Goal: Task Accomplishment & Management: Use online tool/utility

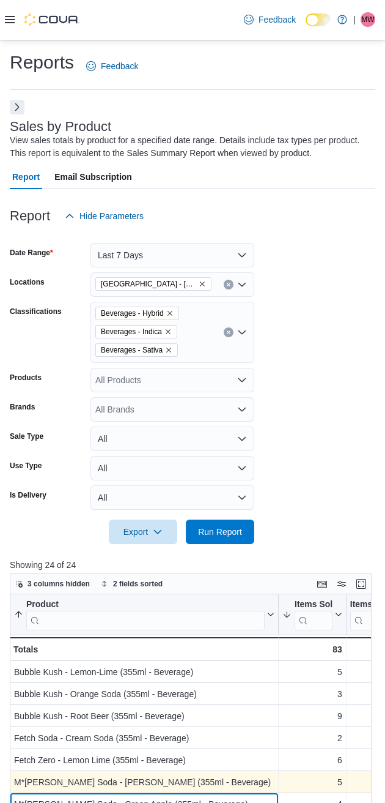
drag, startPoint x: 270, startPoint y: 795, endPoint x: 268, endPoint y: 780, distance: 16.0
click at [268, 582] on div "M*[PERSON_NAME] Soda - Green Apple (355ml - Beverage) - Product, column 1, row 7" at bounding box center [144, 804] width 269 height 22
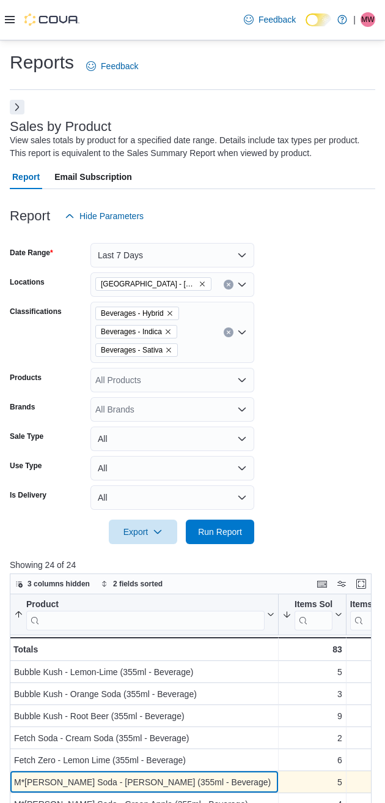
click at [268, 582] on div "M*[PERSON_NAME] Soda - [PERSON_NAME] (355ml - Beverage) - Product, column 1, ro…" at bounding box center [144, 782] width 269 height 22
drag, startPoint x: 268, startPoint y: 780, endPoint x: 268, endPoint y: 771, distance: 8.6
click at [268, 582] on div "M*[PERSON_NAME] Soda - [PERSON_NAME] (355ml - Beverage)" at bounding box center [144, 782] width 261 height 15
click at [268, 582] on div "M*[PERSON_NAME] Soda - [PERSON_NAME] (355ml - Beverage) - Product, column 1, ro…" at bounding box center [144, 782] width 269 height 22
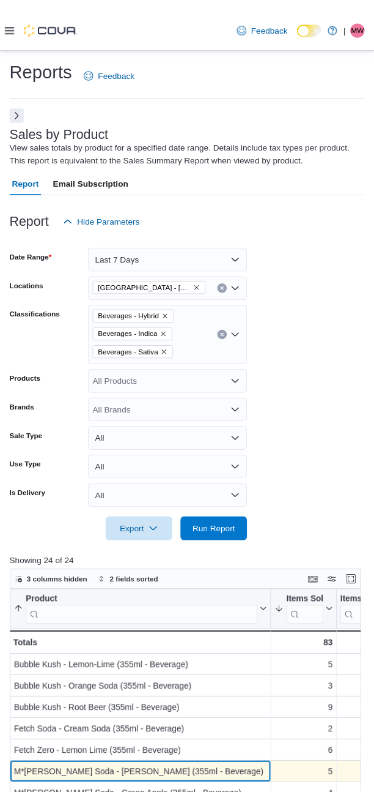
scroll to position [422, 0]
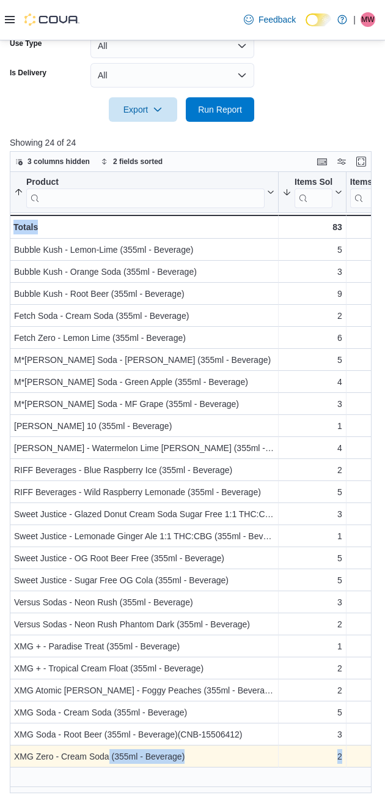
drag, startPoint x: 116, startPoint y: 802, endPoint x: 109, endPoint y: 761, distance: 40.9
click at [109, 582] on div "Reports Feedback Sales by Product View sales totals by product for a specified …" at bounding box center [192, 210] width 385 height 1185
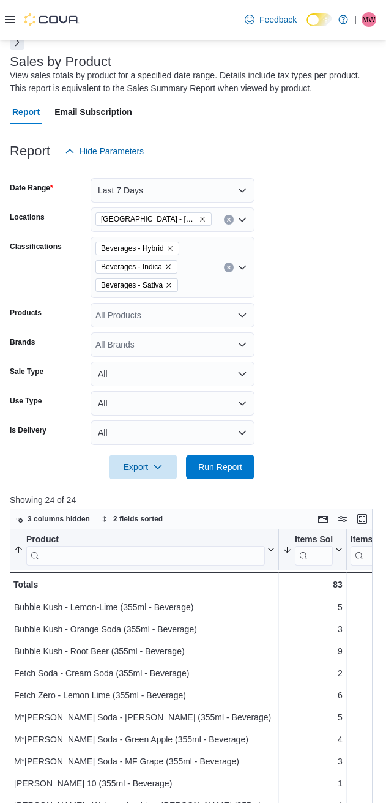
scroll to position [0, 0]
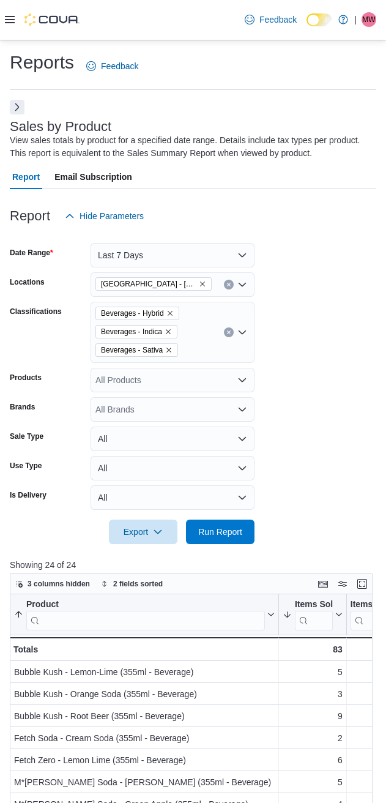
click at [318, 333] on form "Date Range Last 7 Days Locations [GEOGRAPHIC_DATA] - [GEOGRAPHIC_DATA] Classifi…" at bounding box center [193, 386] width 367 height 316
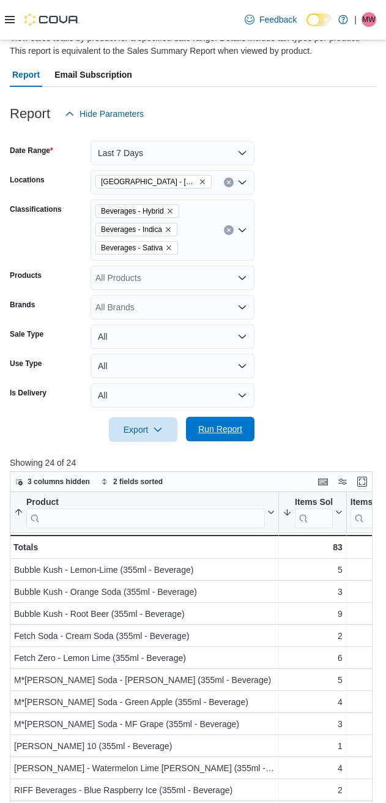
click at [214, 431] on span "Run Report" at bounding box center [220, 429] width 44 height 12
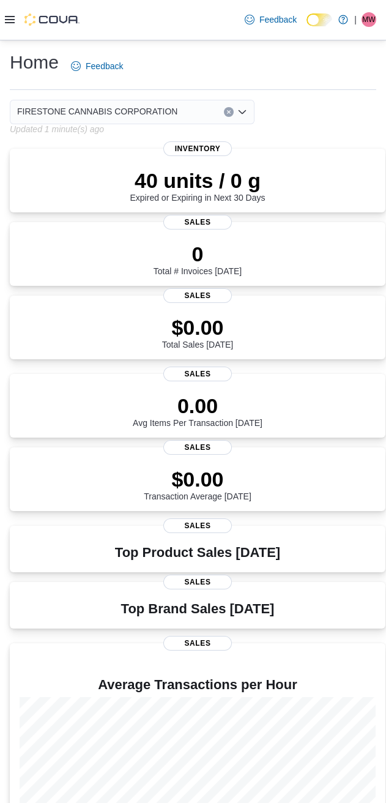
click at [12, 24] on icon at bounding box center [10, 20] width 10 height 10
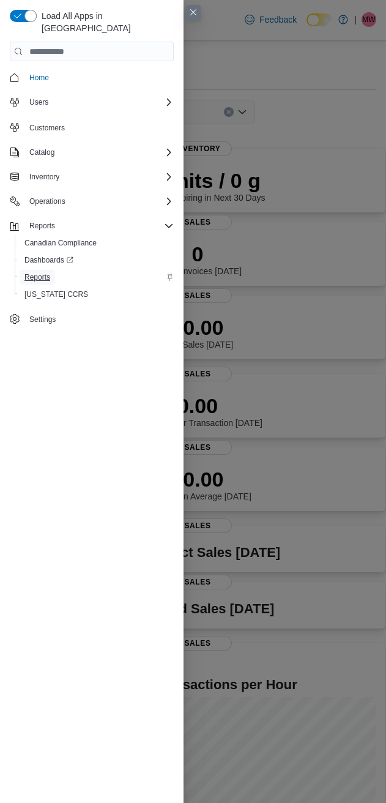
click at [35, 272] on span "Reports" at bounding box center [37, 277] width 26 height 10
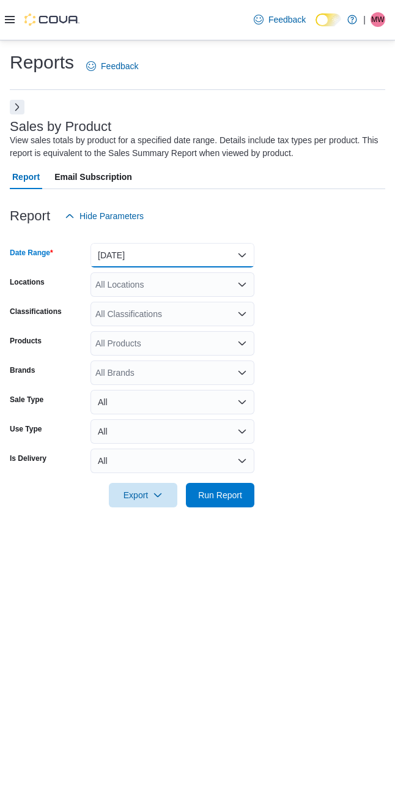
click at [149, 255] on button "Yesterday" at bounding box center [173, 255] width 164 height 24
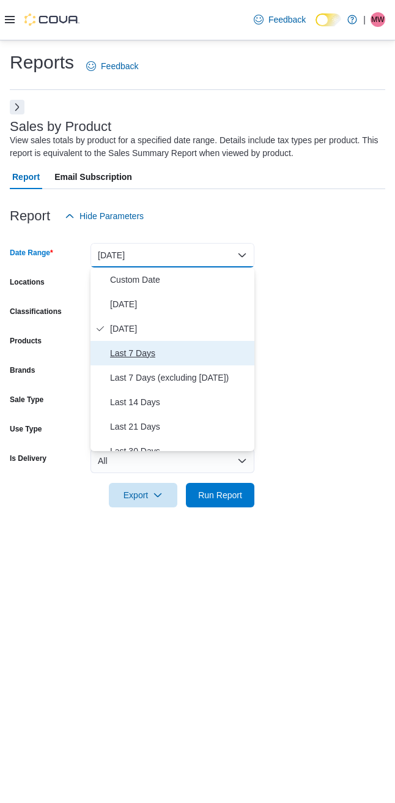
click at [128, 352] on span "Last 7 Days" at bounding box center [180, 353] width 140 height 15
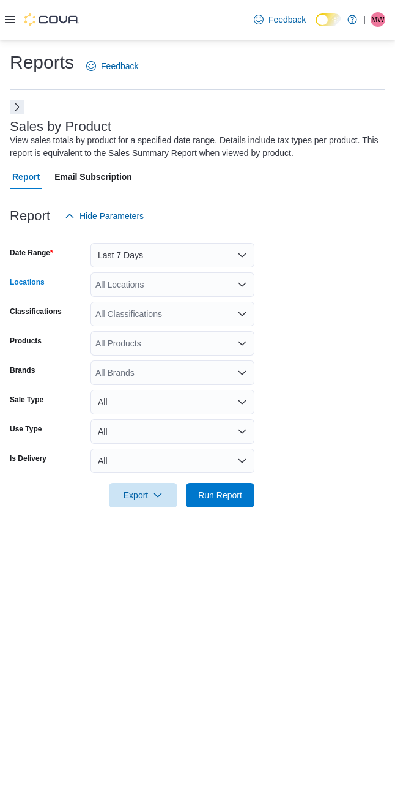
click at [127, 286] on div "All Locations" at bounding box center [173, 284] width 164 height 24
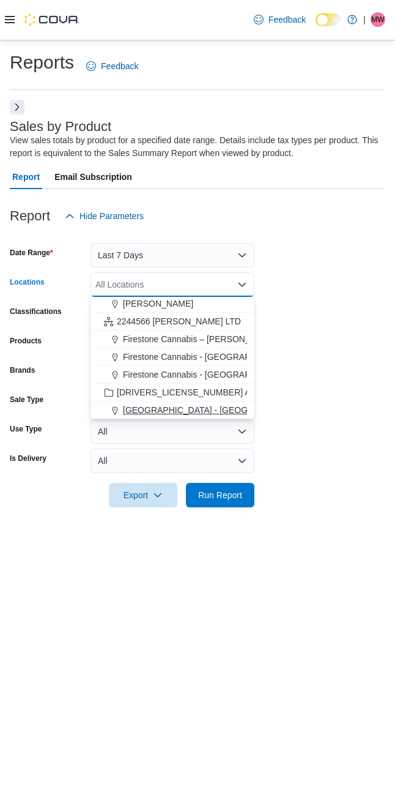
click at [151, 409] on span "[GEOGRAPHIC_DATA] - [GEOGRAPHIC_DATA]" at bounding box center [216, 410] width 186 height 12
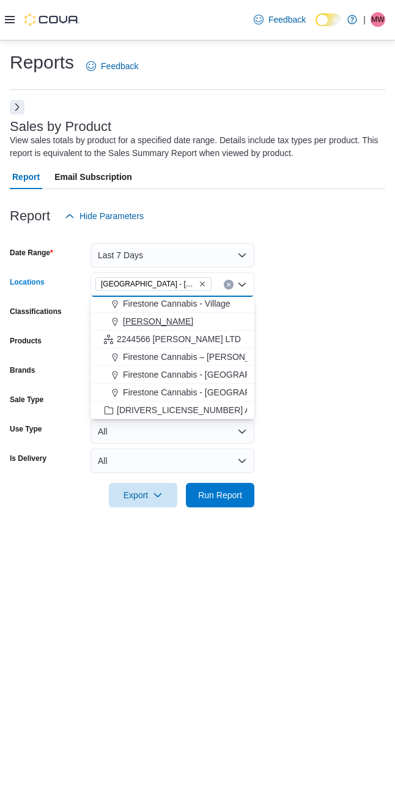
scroll to position [91, 0]
click at [303, 261] on form "Date Range Last 7 Days Locations Cannabis Station - Edmonton Combo box. Selecte…" at bounding box center [198, 367] width 376 height 279
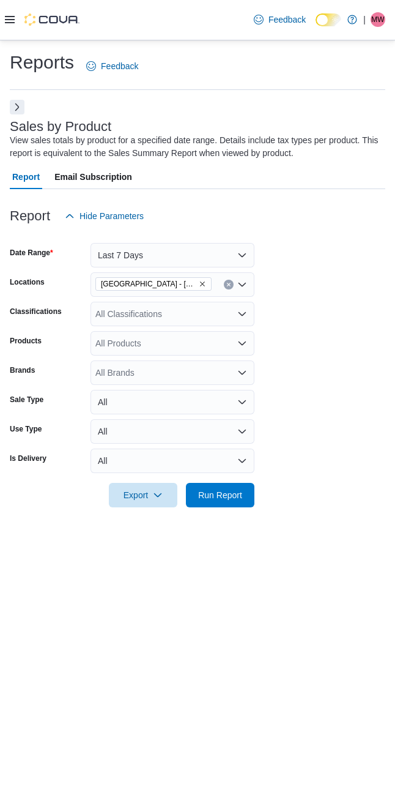
click at [137, 310] on div "All Classifications" at bounding box center [173, 314] width 164 height 24
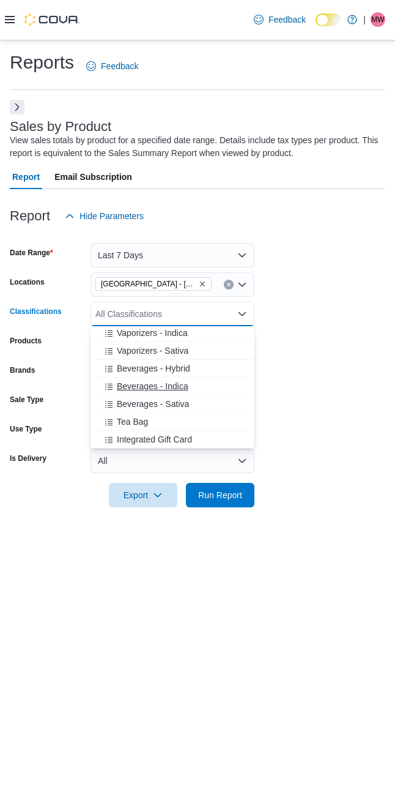
click at [131, 386] on span "Beverages - Indica" at bounding box center [153, 386] width 72 height 12
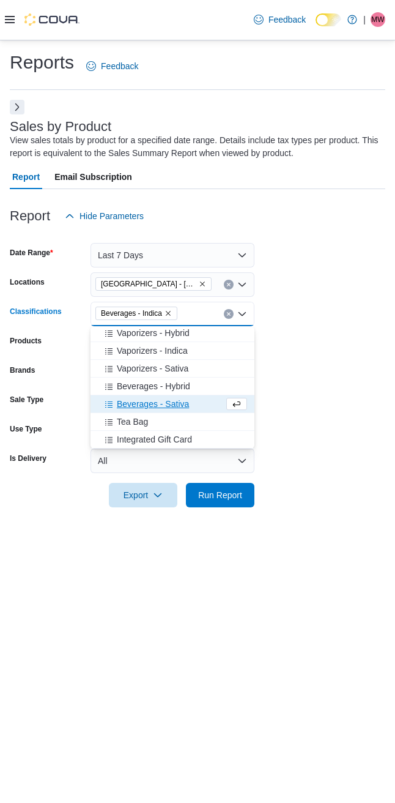
click at [133, 397] on button "Beverages - Sativa" at bounding box center [173, 404] width 164 height 18
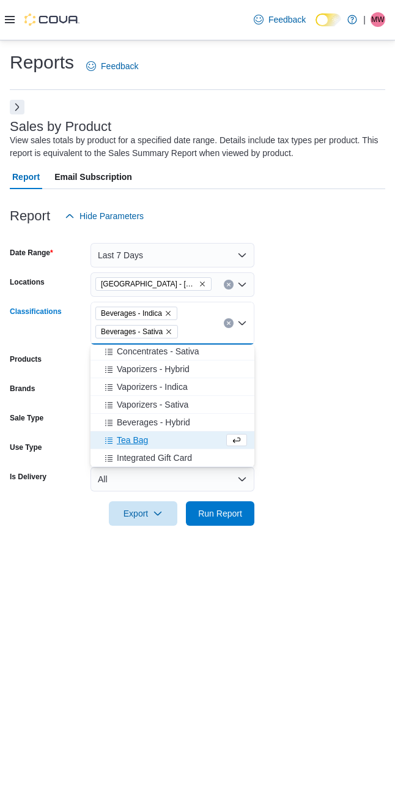
scroll to position [570, 0]
click at [136, 419] on span "Beverages - Hybrid" at bounding box center [153, 422] width 73 height 12
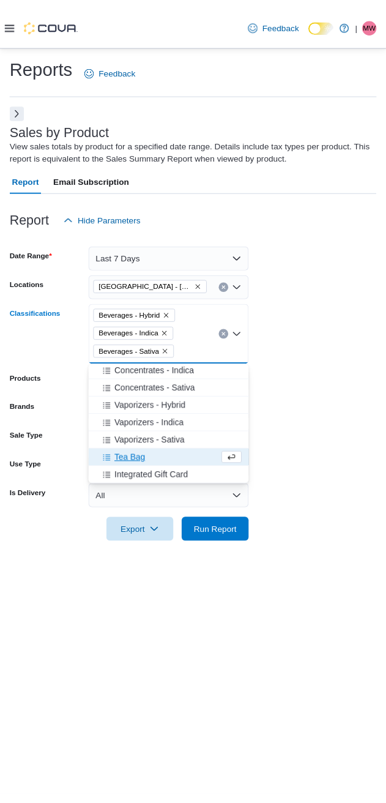
scroll to position [552, 0]
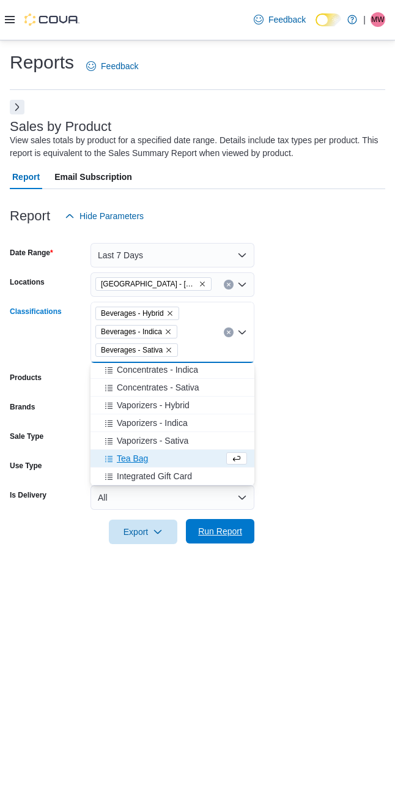
click at [209, 531] on span "Run Report" at bounding box center [220, 531] width 44 height 12
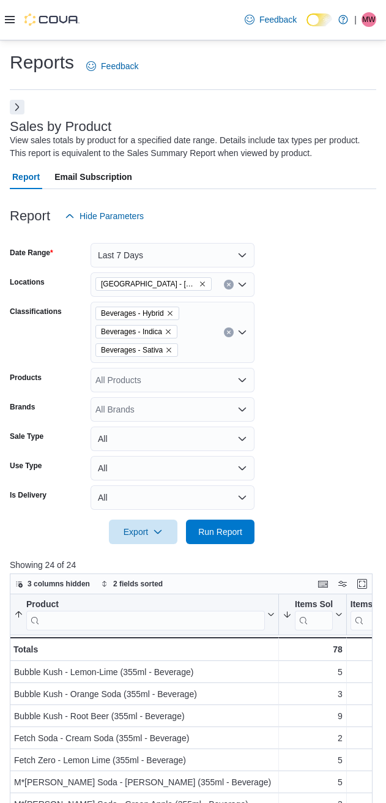
click at [286, 318] on form "Date Range Last 7 Days Locations [GEOGRAPHIC_DATA] - [GEOGRAPHIC_DATA] Classifi…" at bounding box center [193, 386] width 367 height 316
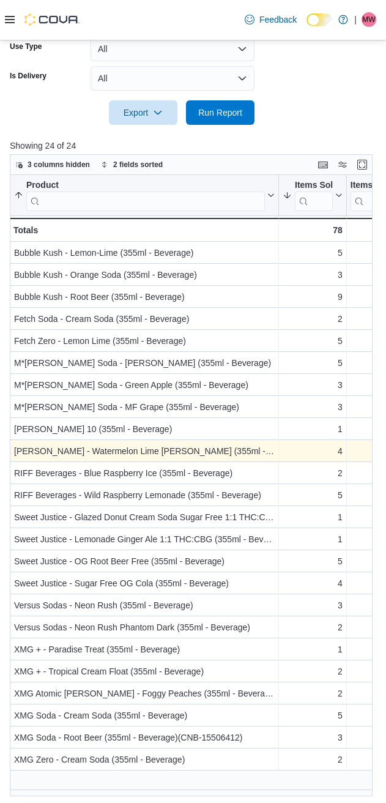
scroll to position [422, 0]
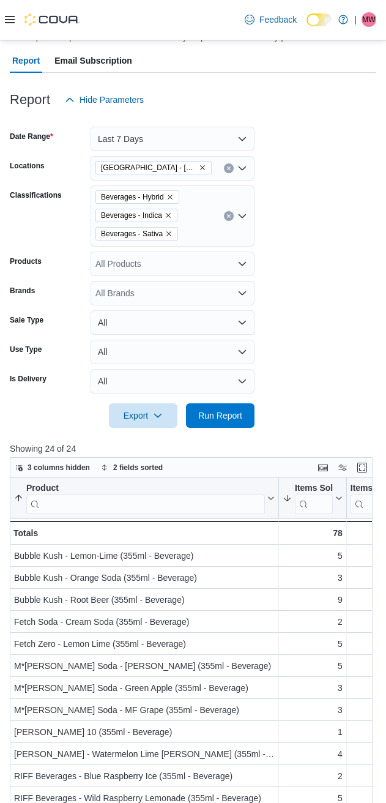
click at [233, 216] on button "Clear input" at bounding box center [229, 216] width 10 height 10
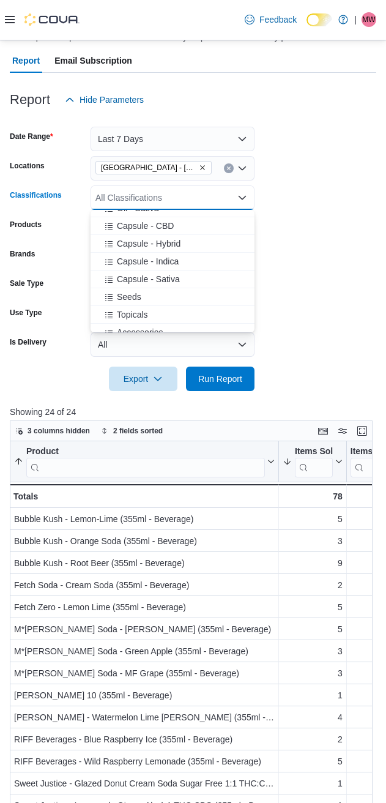
scroll to position [306, 0]
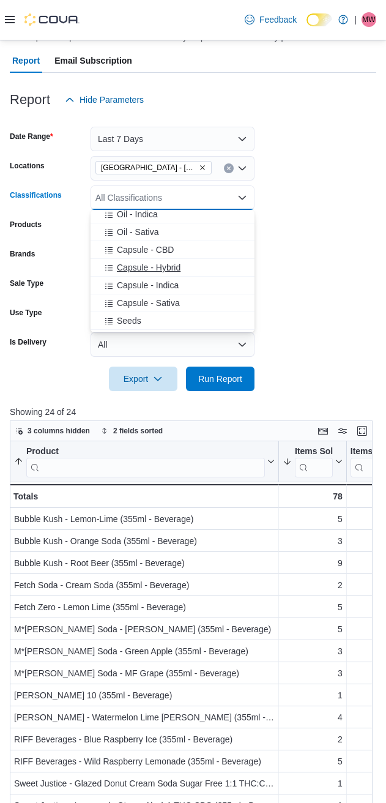
click at [147, 264] on span "Capsule - Hybrid" at bounding box center [149, 267] width 64 height 12
click at [143, 265] on span "Capsule - Indica" at bounding box center [148, 267] width 62 height 12
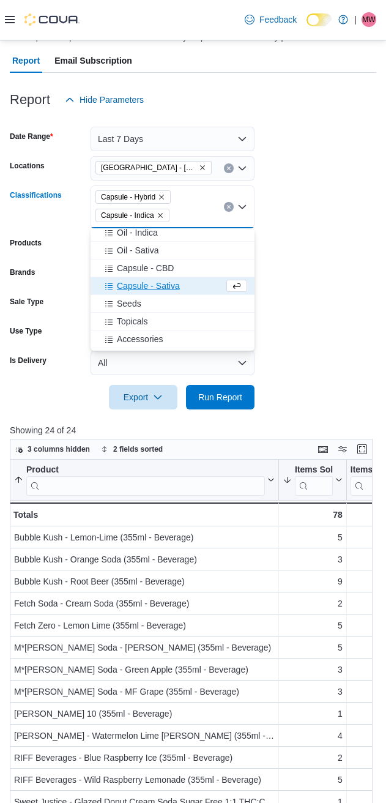
click at [132, 285] on span "Capsule - Sativa" at bounding box center [148, 286] width 63 height 12
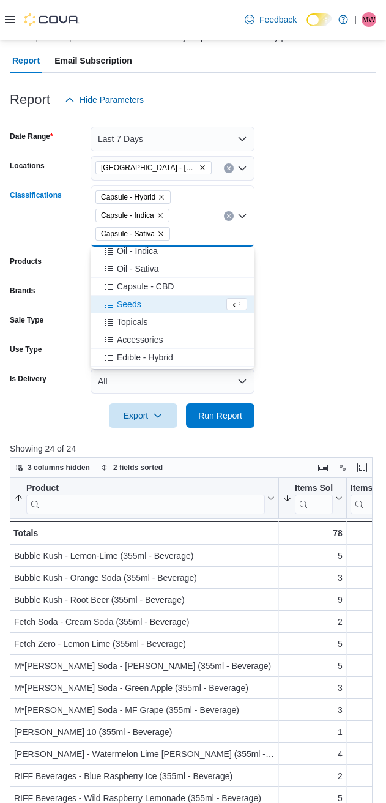
click at [132, 285] on span "Capsule - CBD" at bounding box center [145, 286] width 57 height 12
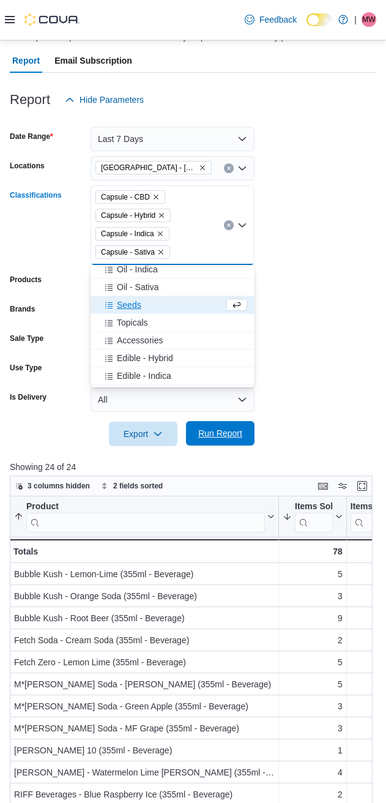
click at [188, 436] on button "Run Report" at bounding box center [220, 433] width 69 height 24
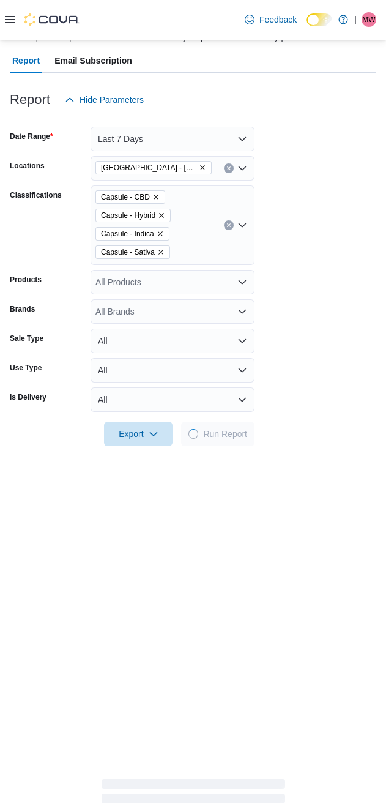
click at [326, 302] on form "Date Range Last 7 Days Locations Cannabis Station - Edmonton Classifications Ca…" at bounding box center [193, 279] width 367 height 334
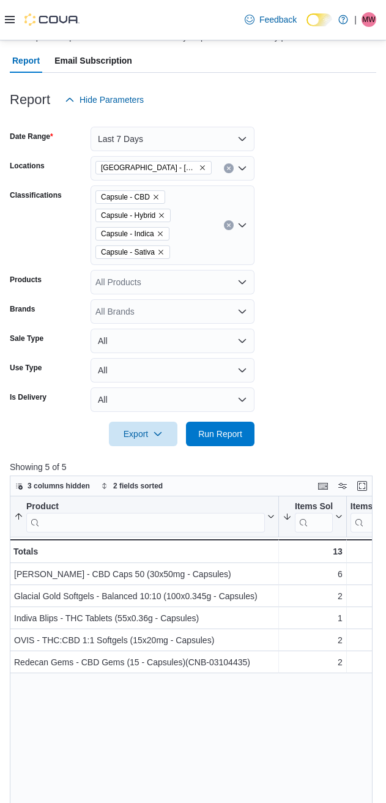
click at [231, 223] on icon "Clear input" at bounding box center [228, 225] width 5 height 5
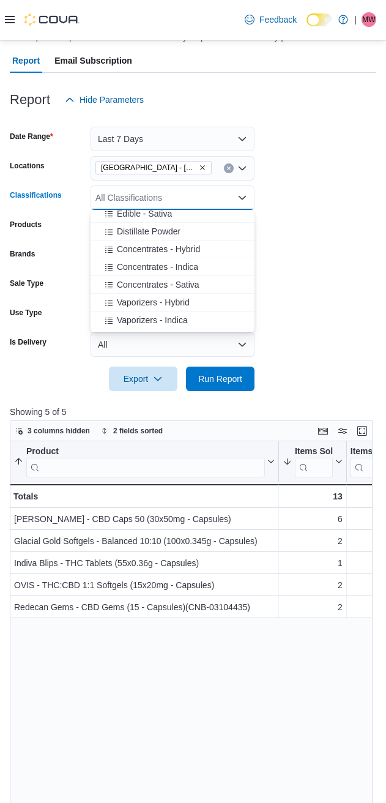
scroll to position [510, 0]
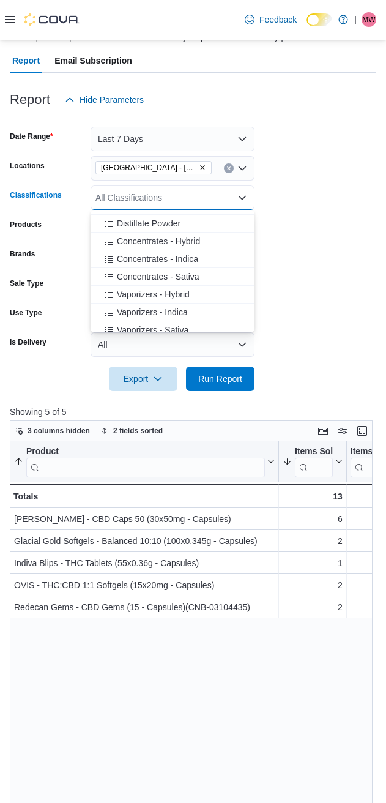
click at [140, 257] on span "Concentrates - Indica" at bounding box center [157, 259] width 81 height 12
click at [138, 264] on span "Concentrates - Sativa" at bounding box center [158, 259] width 83 height 12
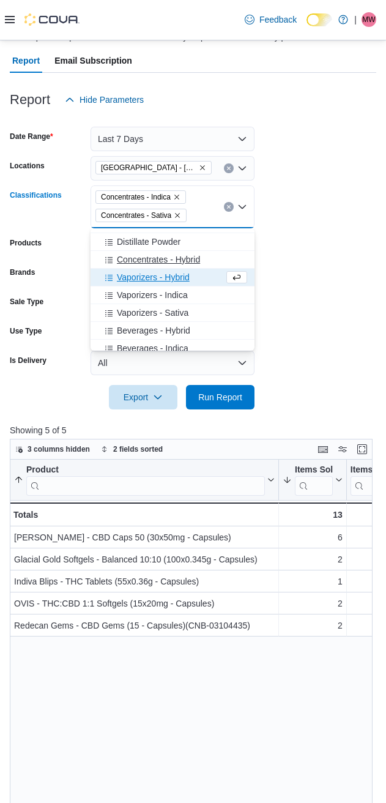
click at [143, 255] on span "Concentrates - Hybrid" at bounding box center [158, 259] width 83 height 12
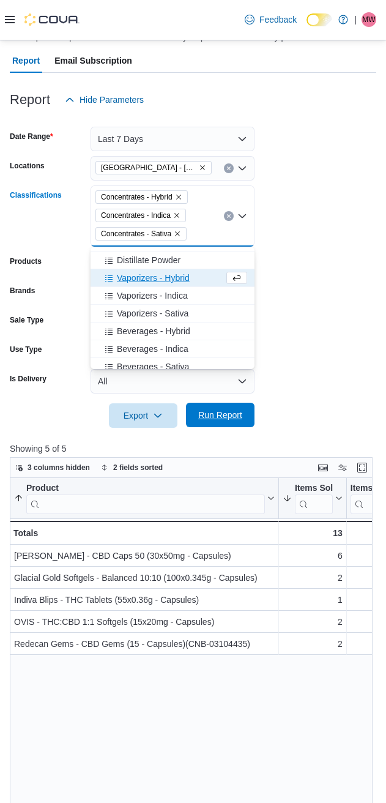
click at [209, 417] on span "Run Report" at bounding box center [220, 415] width 44 height 12
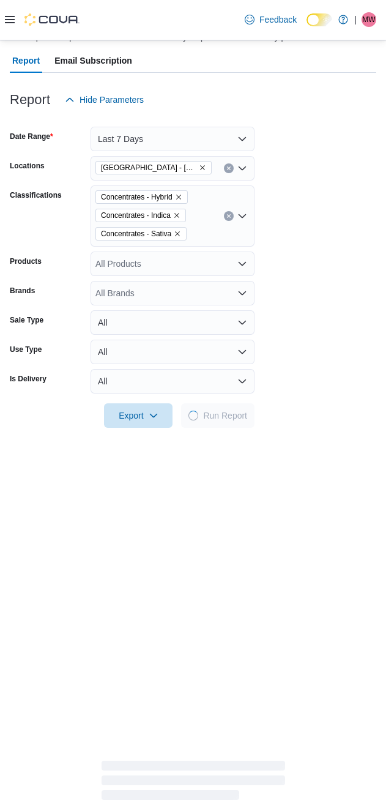
click at [310, 290] on form "Date Range Last 7 Days Locations Cannabis Station - Edmonton Classifications Co…" at bounding box center [193, 270] width 367 height 316
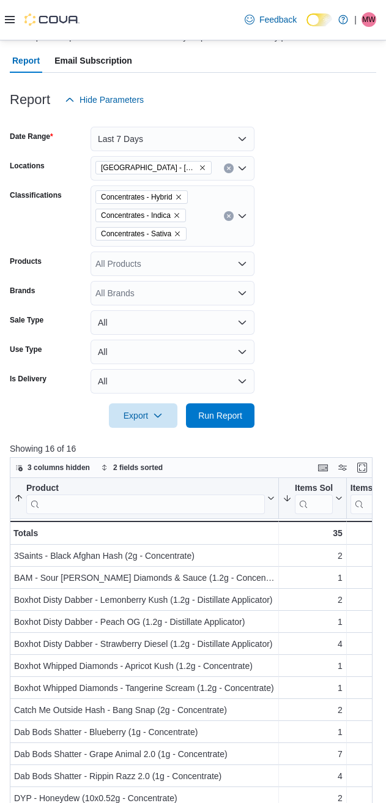
click at [310, 231] on form "Date Range Last 7 Days Locations Cannabis Station - Edmonton Classifications Co…" at bounding box center [193, 270] width 367 height 316
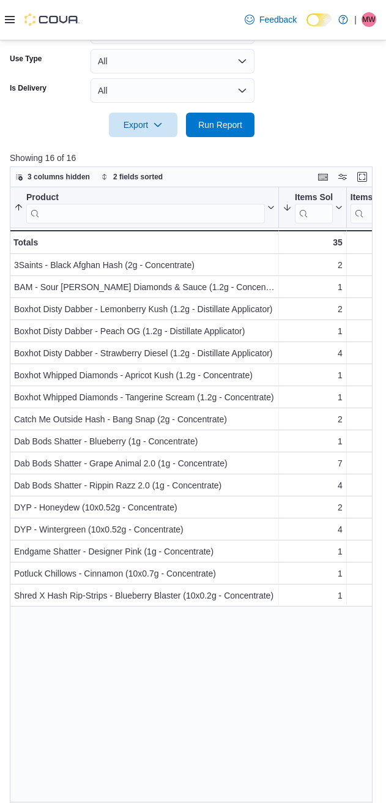
scroll to position [422, 0]
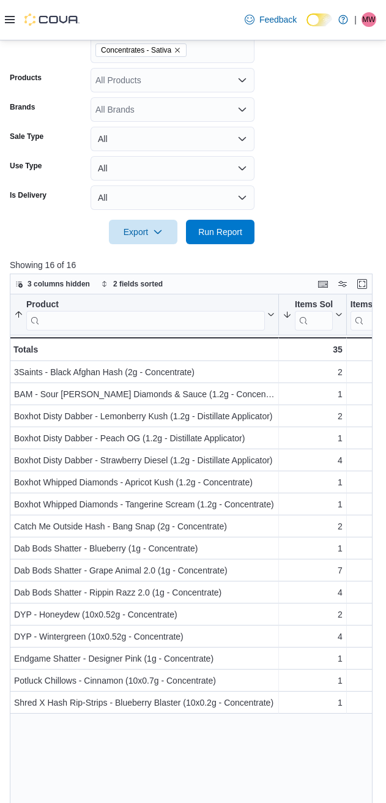
scroll to position [218, 0]
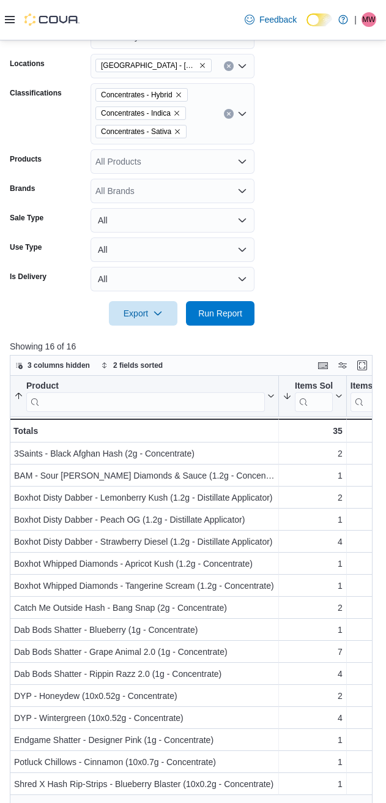
click at [229, 114] on icon "Clear input" at bounding box center [228, 113] width 3 height 3
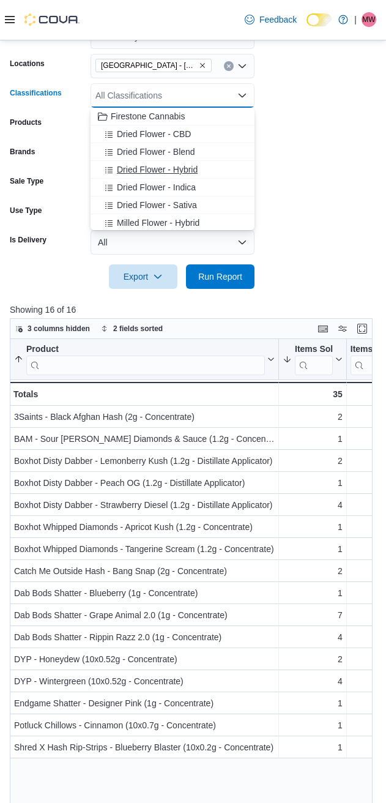
click at [144, 174] on span "Dried Flower - Hybrid" at bounding box center [157, 169] width 81 height 12
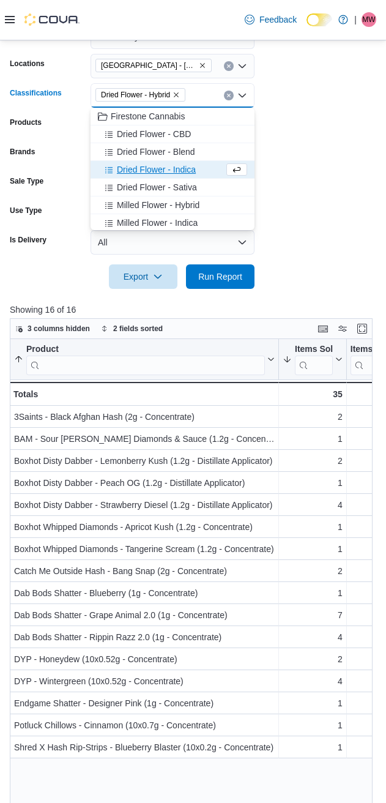
click at [144, 174] on span "Dried Flower - Indica" at bounding box center [156, 169] width 79 height 12
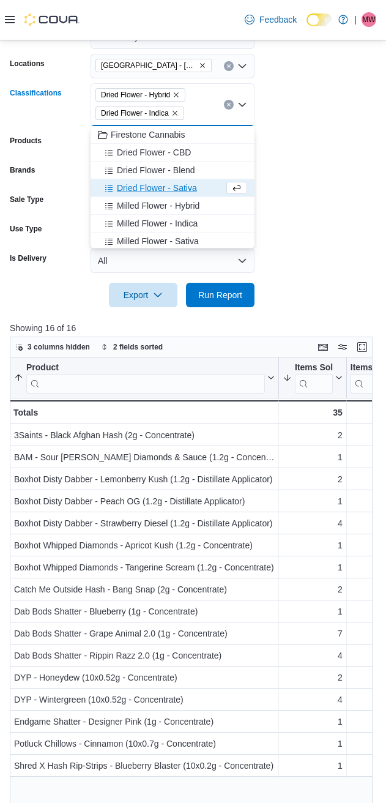
click at [144, 174] on span "Dried Flower - Blend" at bounding box center [156, 170] width 78 height 12
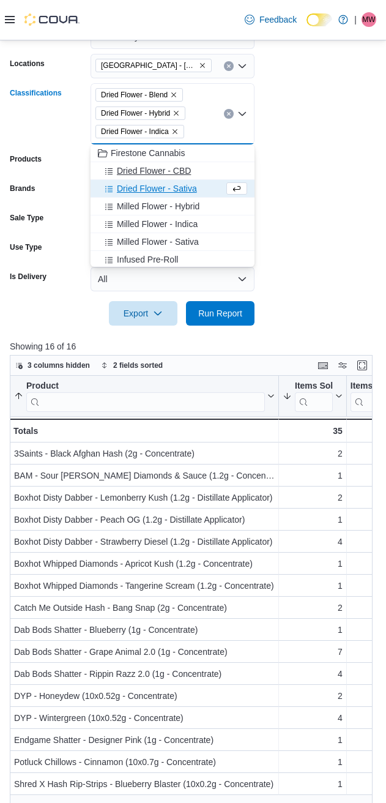
click at [141, 179] on button "Dried Flower - CBD" at bounding box center [173, 171] width 164 height 18
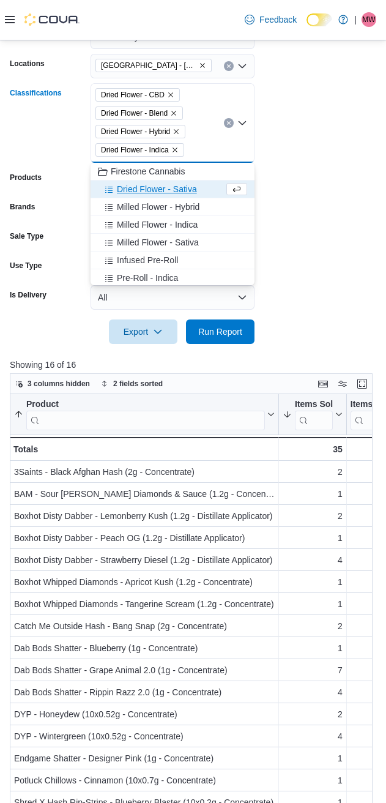
click at [141, 188] on span "Dried Flower - Sativa" at bounding box center [157, 189] width 80 height 12
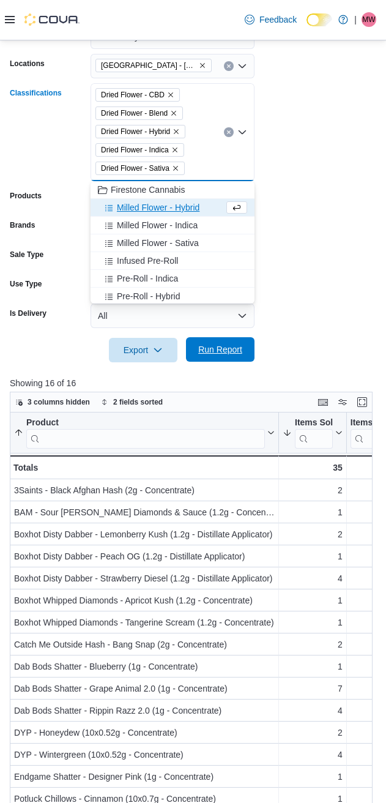
click at [215, 355] on span "Run Report" at bounding box center [220, 349] width 44 height 12
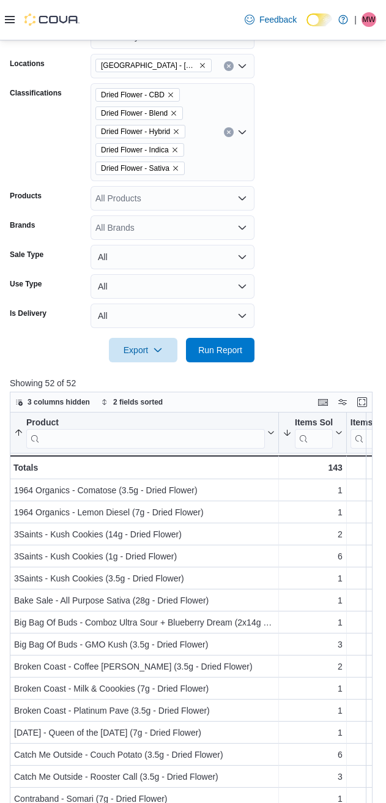
click at [277, 218] on form "Date Range Last 7 Days Locations Cannabis Station - Edmonton Classifications Dr…" at bounding box center [193, 186] width 367 height 352
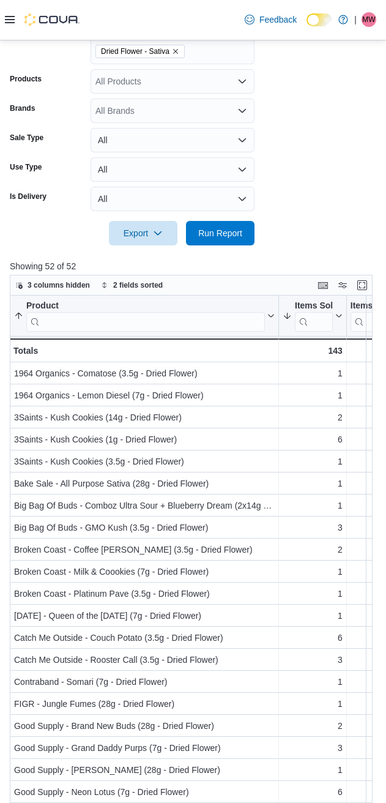
scroll to position [459, 0]
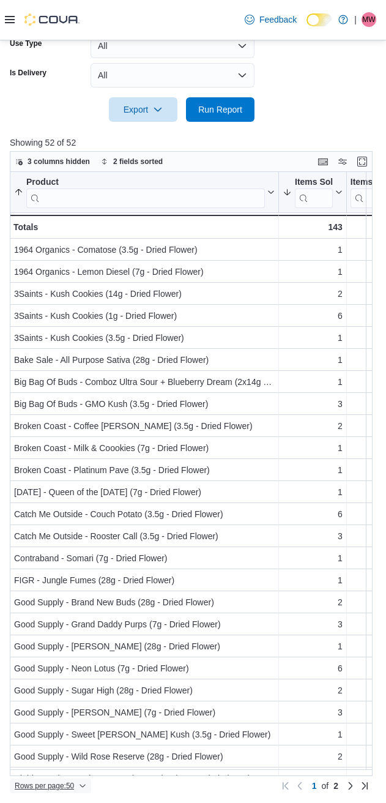
click at [45, 789] on span "Rows per page : 50" at bounding box center [44, 786] width 59 height 10
click at [59, 756] on span "100 rows" at bounding box center [66, 761] width 39 height 10
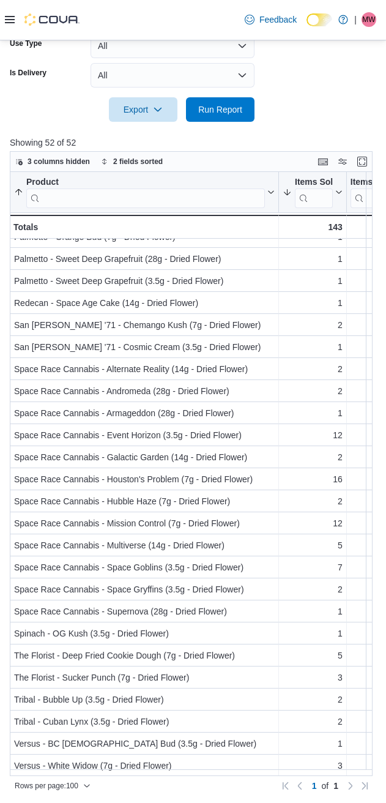
scroll to position [614, 0]
click at [308, 88] on div at bounding box center [193, 93] width 367 height 10
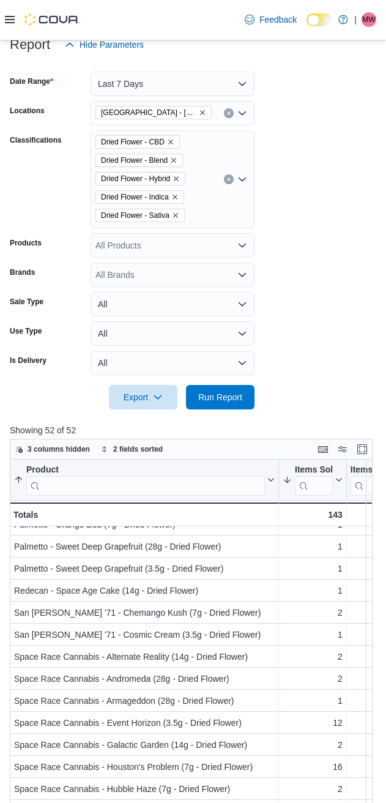
scroll to position [51, 0]
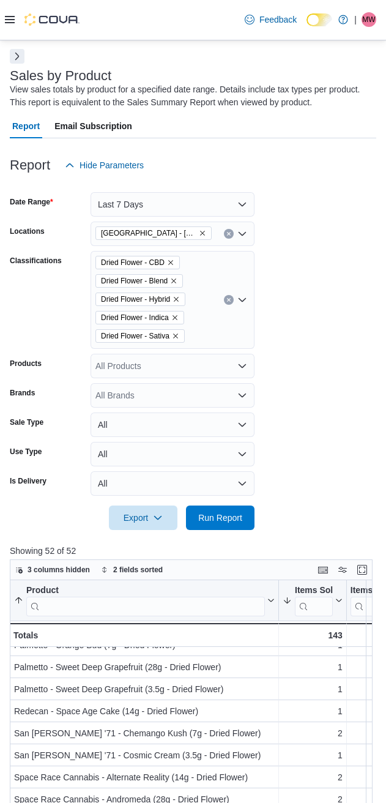
click at [228, 297] on icon "Clear input" at bounding box center [228, 299] width 5 height 5
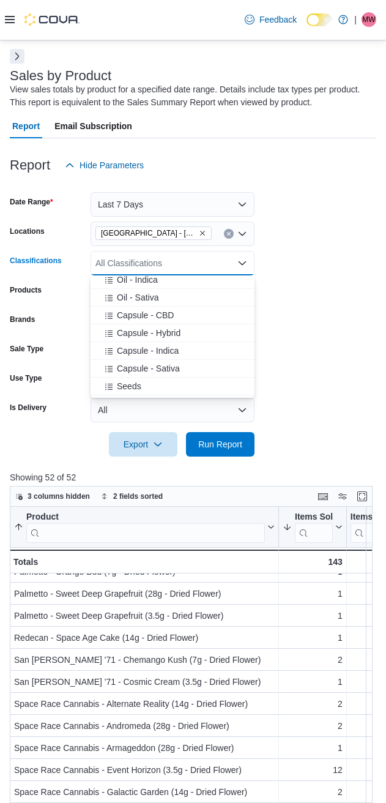
scroll to position [408, 0]
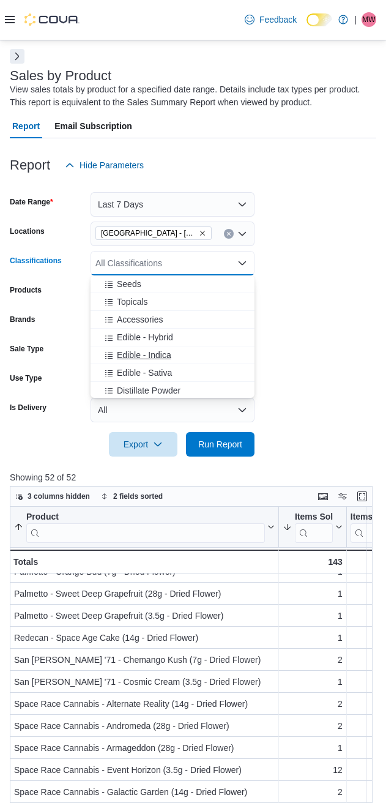
click at [124, 357] on span "Edible - Indica" at bounding box center [144, 355] width 54 height 12
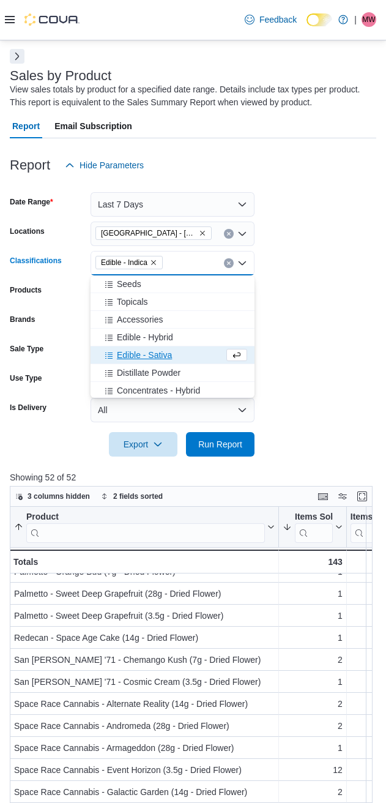
click at [124, 357] on span "Edible - Sativa" at bounding box center [144, 355] width 55 height 12
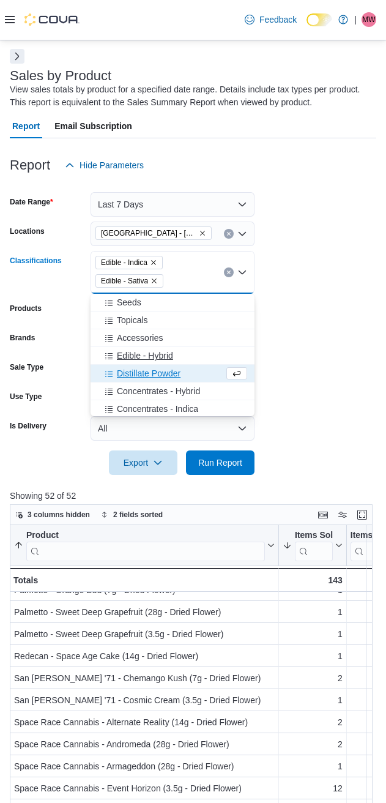
click at [129, 359] on span "Edible - Hybrid" at bounding box center [145, 355] width 56 height 12
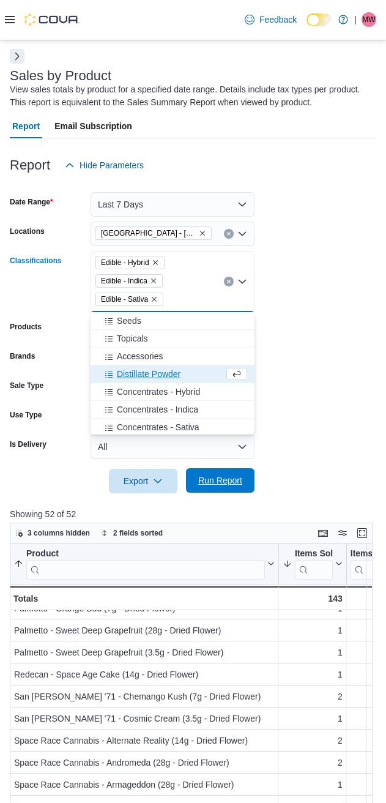
click at [224, 470] on span "Run Report" at bounding box center [220, 480] width 54 height 24
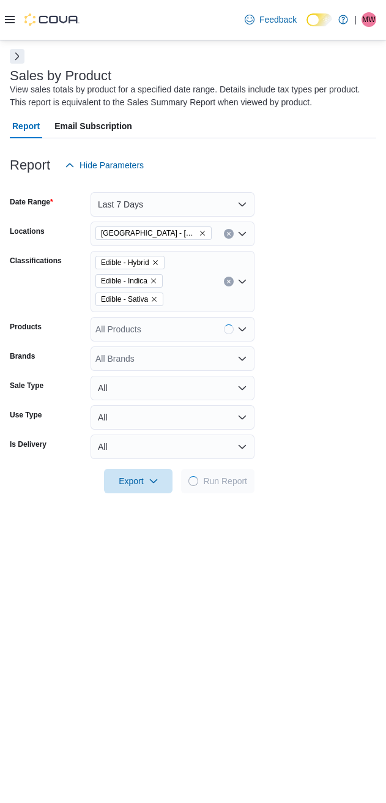
click at [301, 348] on form "Date Range Last 7 Days Locations Cannabis Station - Edmonton Classifications Ed…" at bounding box center [193, 335] width 367 height 316
click at [322, 245] on form "Date Range Last 7 Days Locations Cannabis Station - Edmonton Classifications Ed…" at bounding box center [193, 335] width 367 height 316
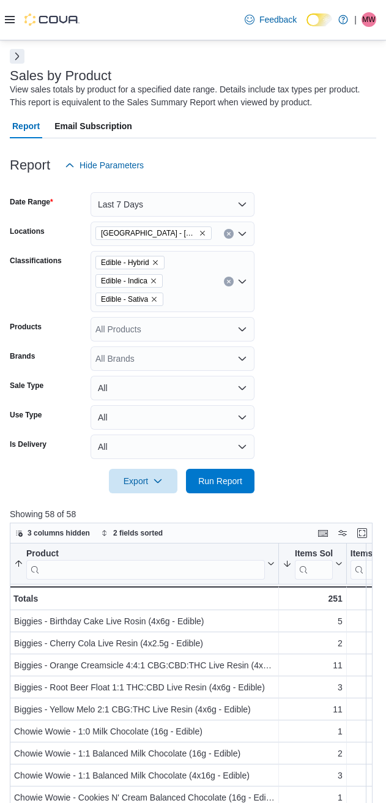
click at [337, 247] on form "Date Range Last 7 Days Locations Cannabis Station - Edmonton Classifications Ed…" at bounding box center [193, 335] width 367 height 316
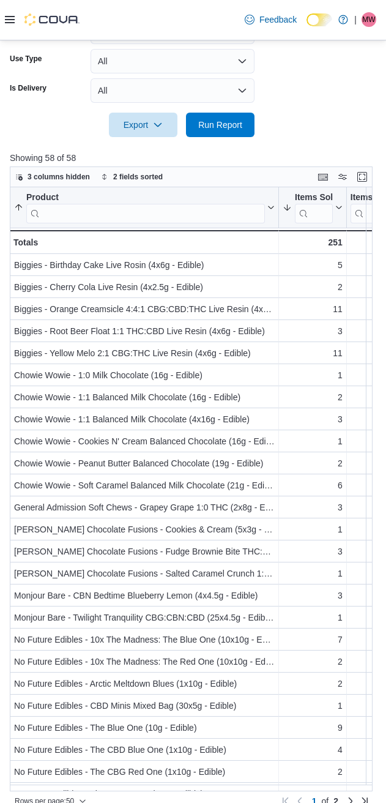
scroll to position [422, 0]
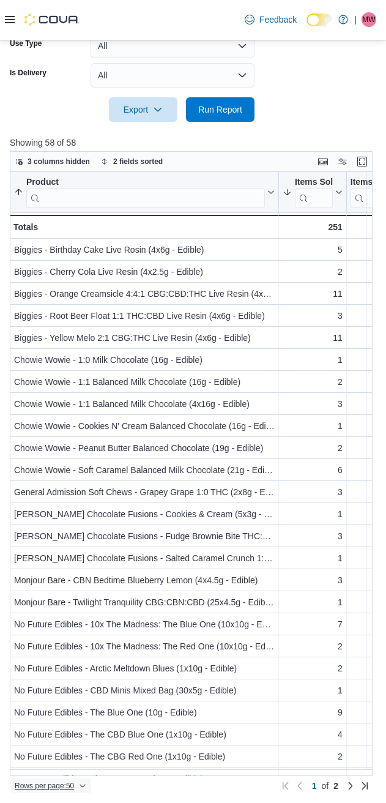
click at [45, 792] on span "Rows per page : 50" at bounding box center [51, 785] width 72 height 15
click at [65, 761] on span "100 rows" at bounding box center [66, 761] width 39 height 10
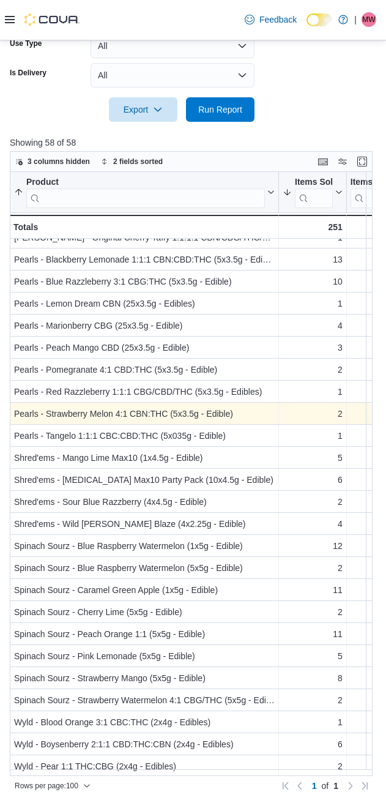
scroll to position [746, 0]
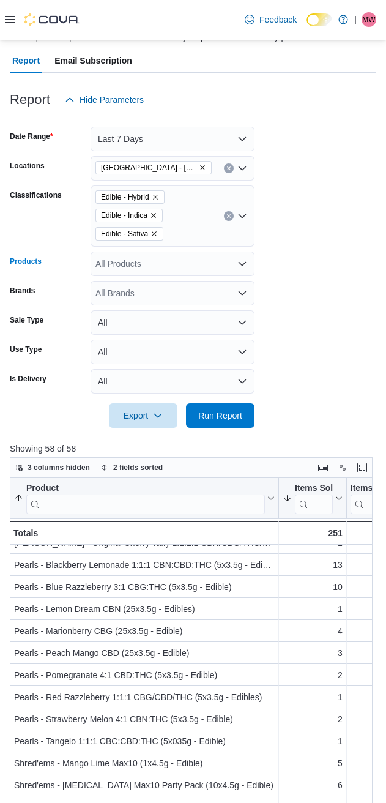
click at [145, 266] on div "All Products" at bounding box center [173, 263] width 164 height 24
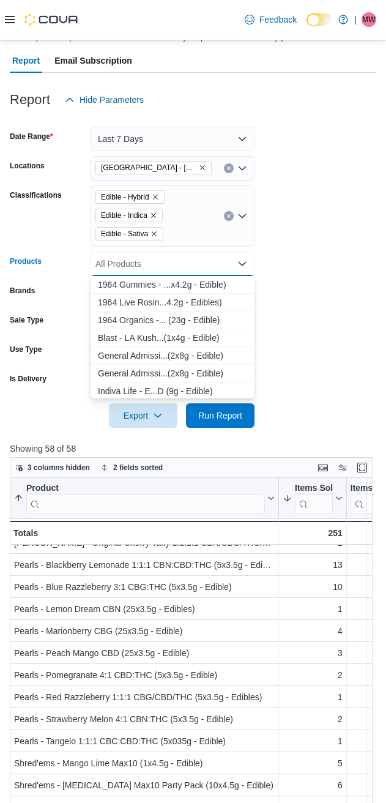
click at [188, 222] on div "Edible - Hybrid Edible - Indica Edible - Sativa" at bounding box center [173, 215] width 164 height 61
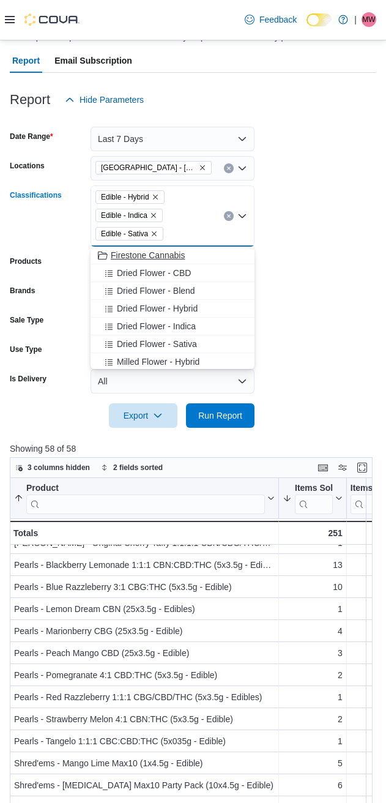
click at [228, 216] on icon "Clear input" at bounding box center [228, 216] width 5 height 5
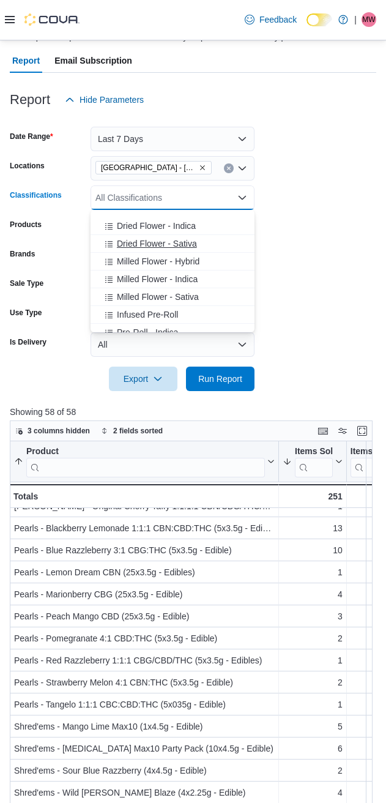
scroll to position [102, 0]
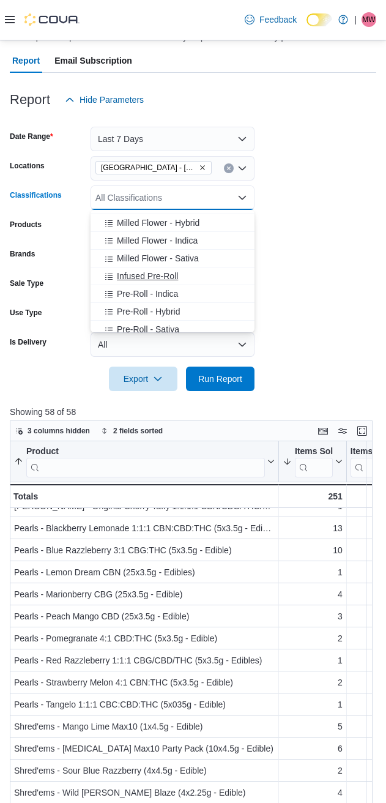
click at [147, 277] on span "Infused Pre-Roll" at bounding box center [147, 276] width 61 height 12
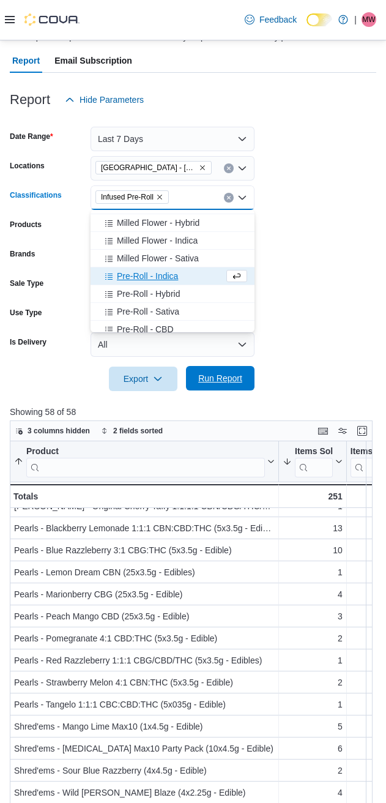
click at [212, 378] on span "Run Report" at bounding box center [220, 378] width 44 height 12
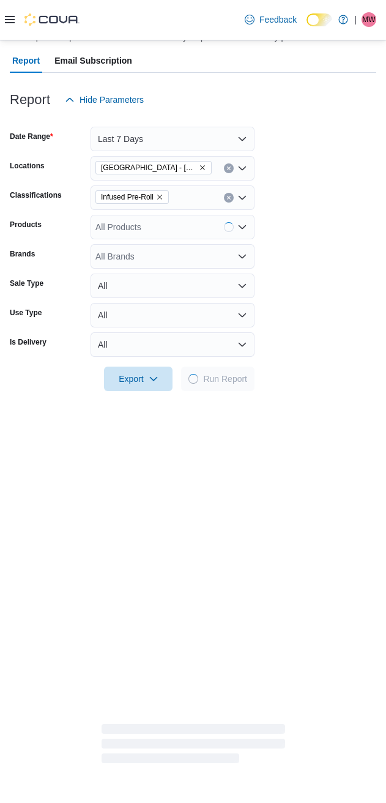
click at [348, 195] on form "Date Range Last 7 Days Locations Cannabis Station - Edmonton Classifications In…" at bounding box center [193, 251] width 367 height 279
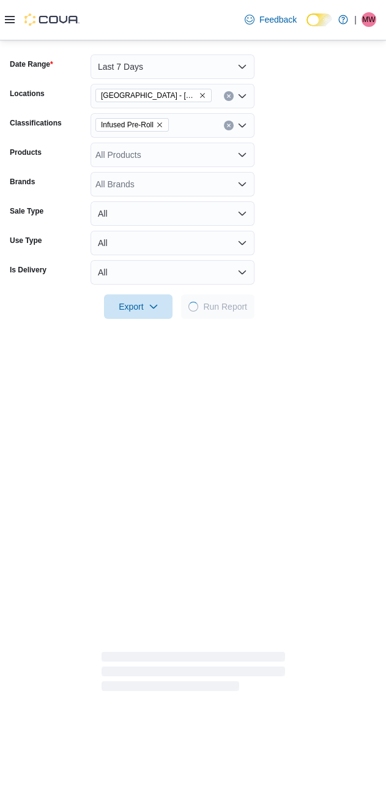
scroll to position [218, 0]
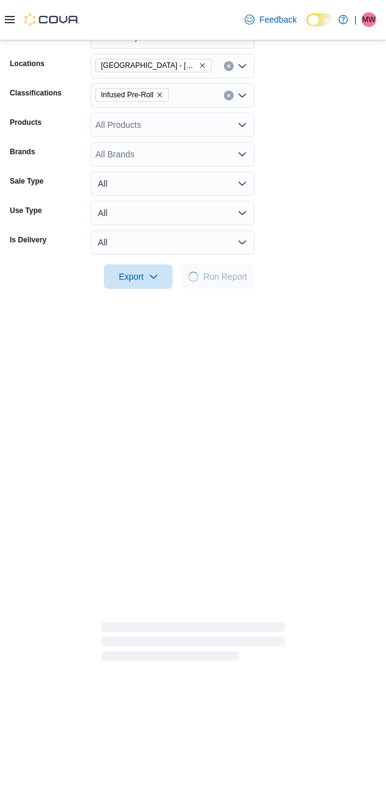
click at [330, 166] on form "Date Range Last 7 Days Locations Cannabis Station - Edmonton Classifications In…" at bounding box center [193, 149] width 367 height 279
click at [322, 172] on form "Date Range Last 7 Days Locations Cannabis Station - Edmonton Classifications In…" at bounding box center [193, 149] width 367 height 279
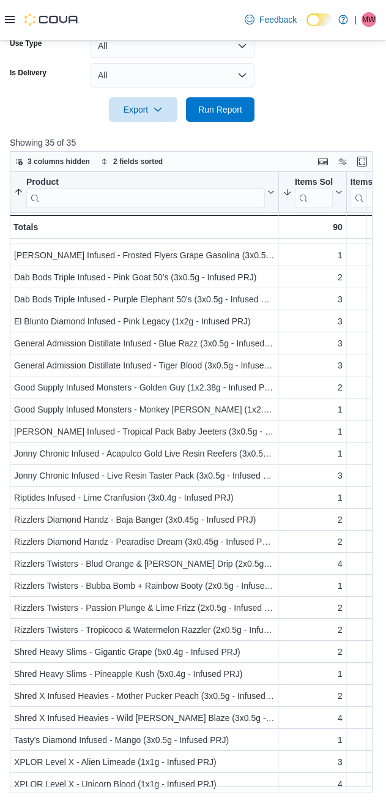
scroll to position [222, 0]
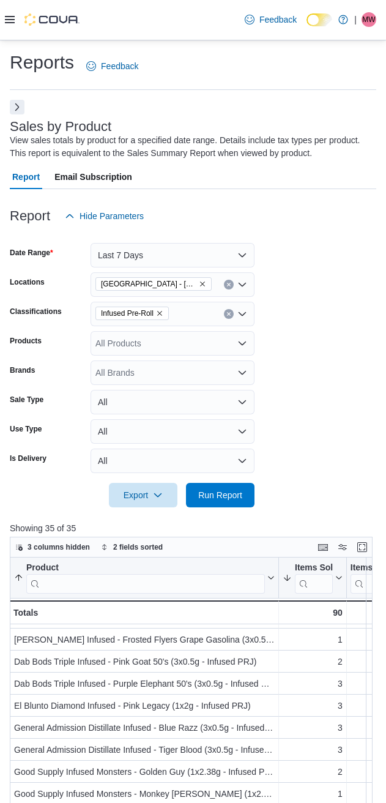
click at [162, 314] on icon "Remove Infused Pre-Roll from selection in this group" at bounding box center [159, 313] width 7 height 7
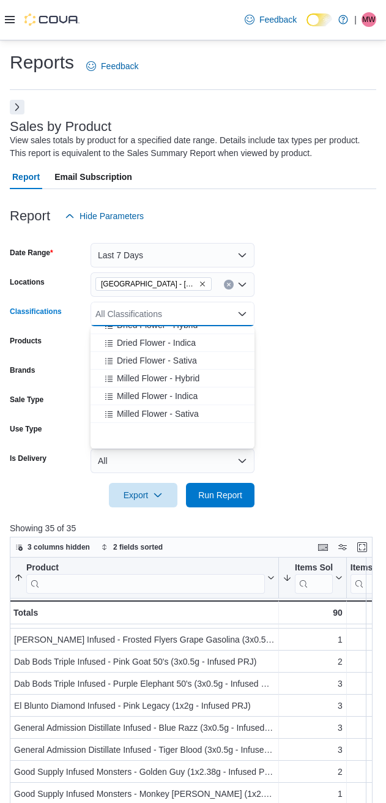
scroll to position [102, 0]
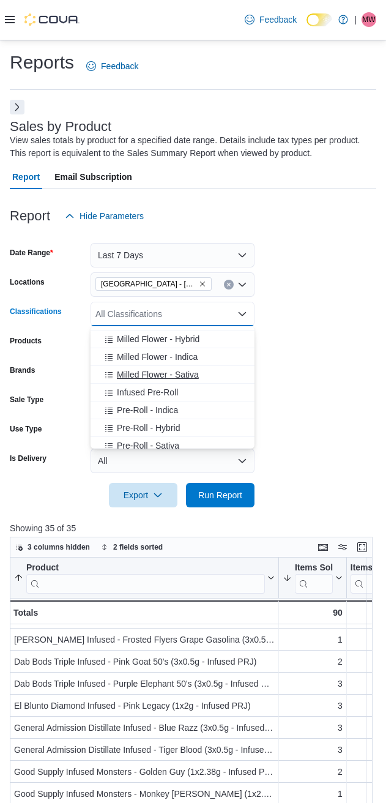
click at [146, 376] on span "Milled Flower - Sativa" at bounding box center [158, 374] width 82 height 12
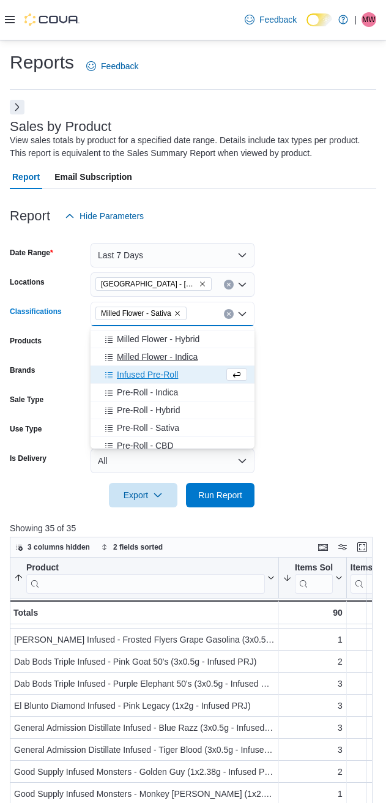
click at [138, 356] on span "Milled Flower - Indica" at bounding box center [157, 357] width 81 height 12
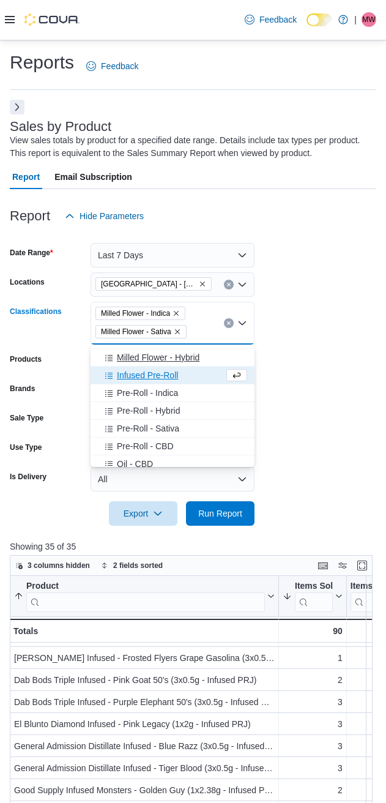
click at [137, 352] on span "Milled Flower - Hybrid" at bounding box center [158, 357] width 83 height 12
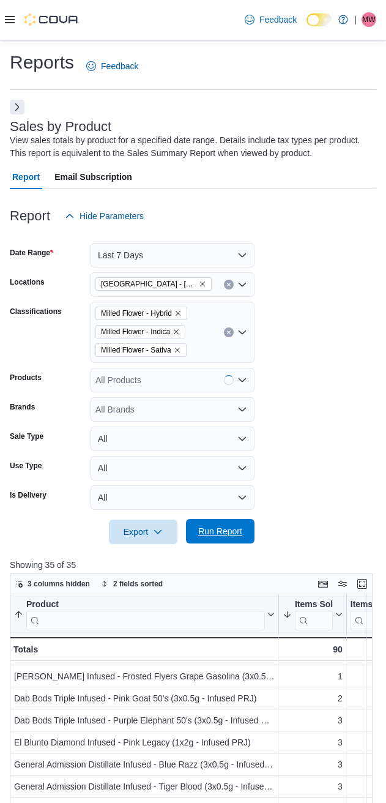
click at [209, 528] on span "Run Report" at bounding box center [220, 531] width 44 height 12
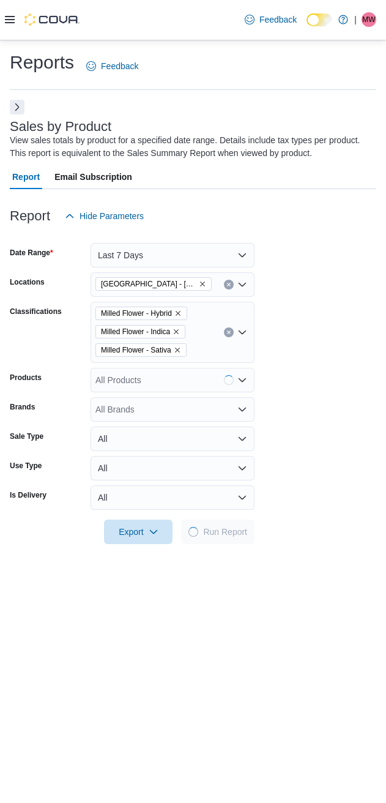
click at [360, 313] on form "Date Range Last 7 Days Locations Cannabis Station - Edmonton Classifications Mi…" at bounding box center [193, 386] width 367 height 316
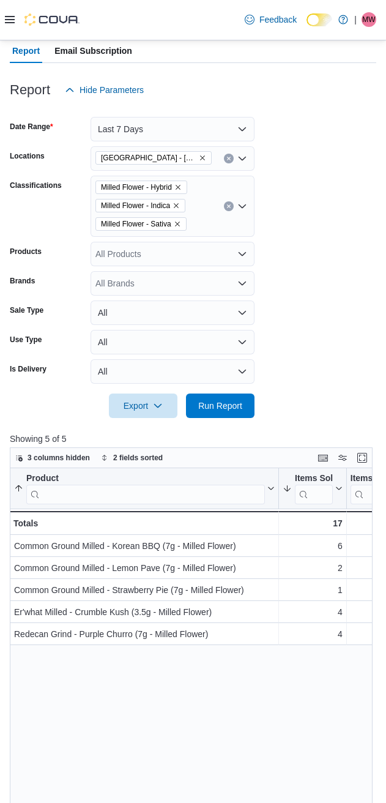
scroll to position [306, 0]
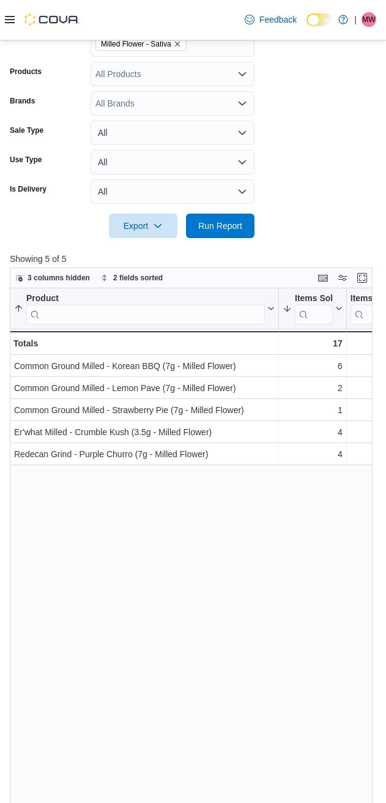
click at [346, 169] on form "Date Range Last 7 Days Locations Cannabis Station - Edmonton Classifications Mi…" at bounding box center [193, 80] width 367 height 316
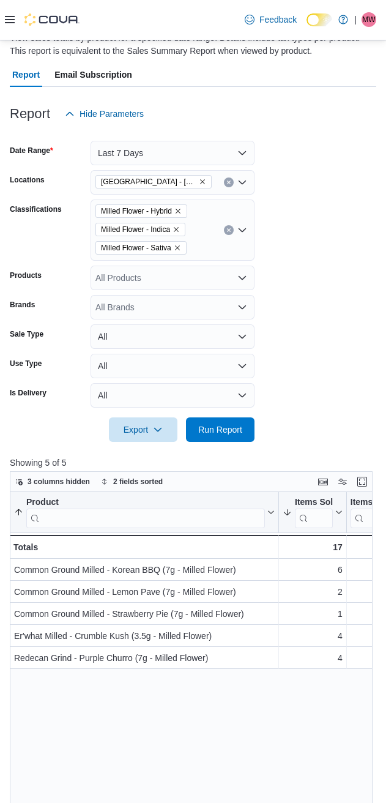
click at [226, 228] on button "Clear input" at bounding box center [229, 230] width 10 height 10
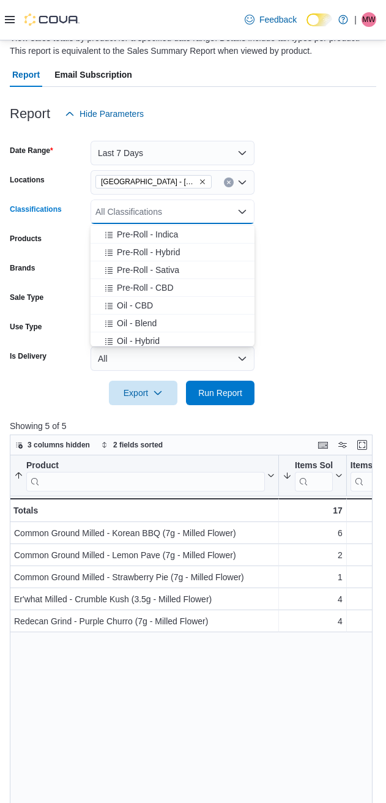
scroll to position [204, 0]
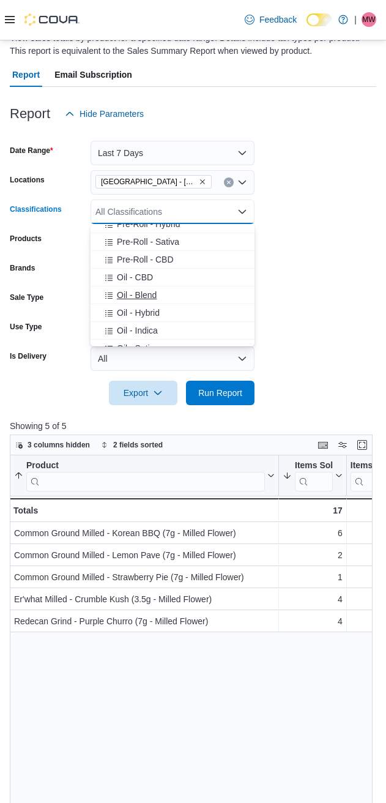
click at [130, 296] on span "Oil - Blend" at bounding box center [137, 295] width 40 height 12
click at [130, 296] on span "Oil - Hybrid" at bounding box center [138, 295] width 43 height 12
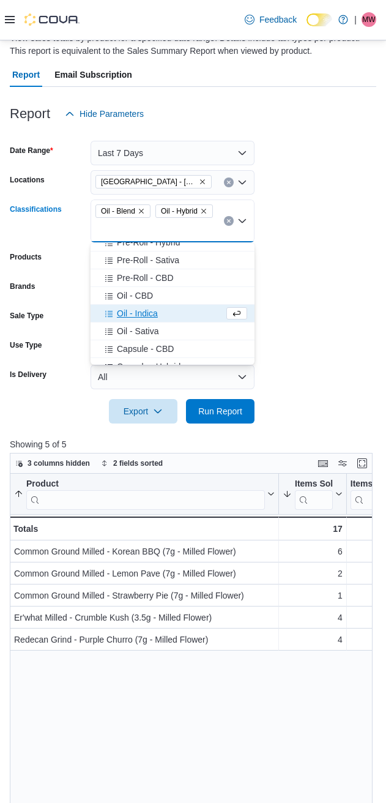
click at [128, 316] on span "Oil - Indica" at bounding box center [137, 313] width 41 height 12
click at [128, 313] on span "Oil - Sativa" at bounding box center [138, 313] width 42 height 12
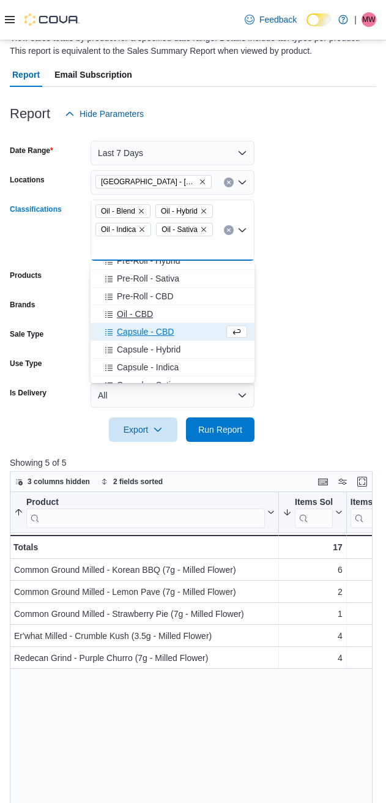
click at [128, 311] on span "Oil - CBD" at bounding box center [135, 314] width 36 height 12
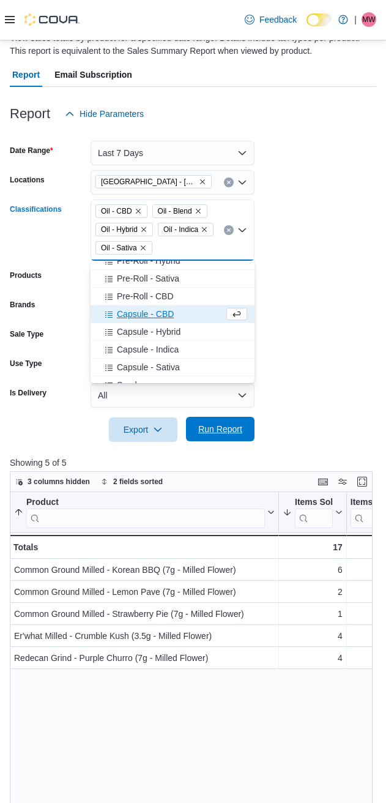
click at [209, 433] on span "Run Report" at bounding box center [220, 429] width 44 height 12
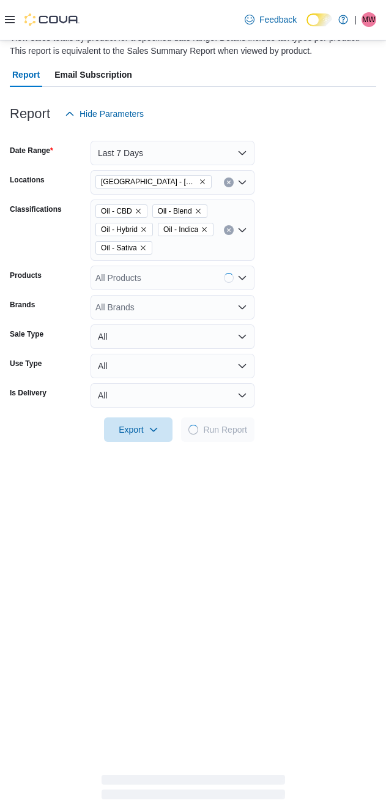
click at [340, 310] on form "Date Range Last 7 Days Locations Cannabis Station - Edmonton Classifications Oi…" at bounding box center [193, 284] width 367 height 316
click at [317, 250] on form "Date Range Last 7 Days Locations Cannabis Station - Edmonton Classifications Oi…" at bounding box center [193, 284] width 367 height 316
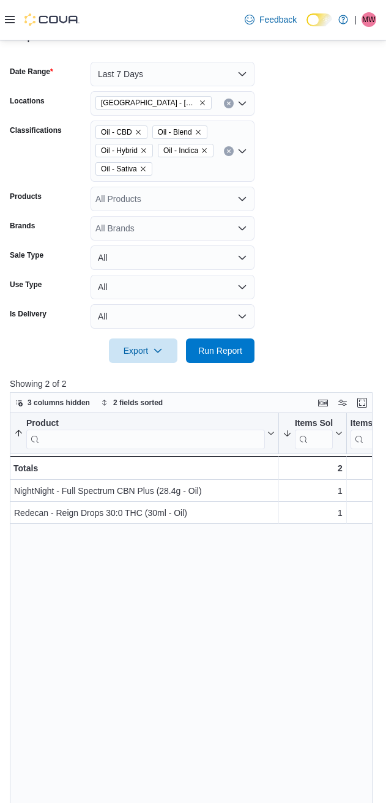
scroll to position [306, 0]
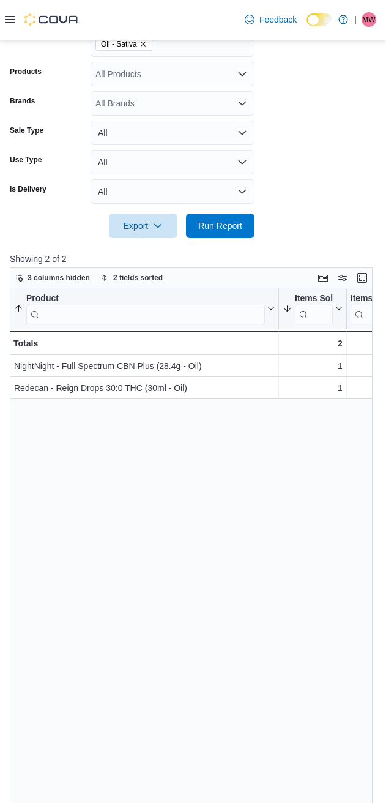
click at [355, 166] on form "Date Range Last 7 Days Locations Cannabis Station - Edmonton Classifications Oi…" at bounding box center [193, 80] width 367 height 316
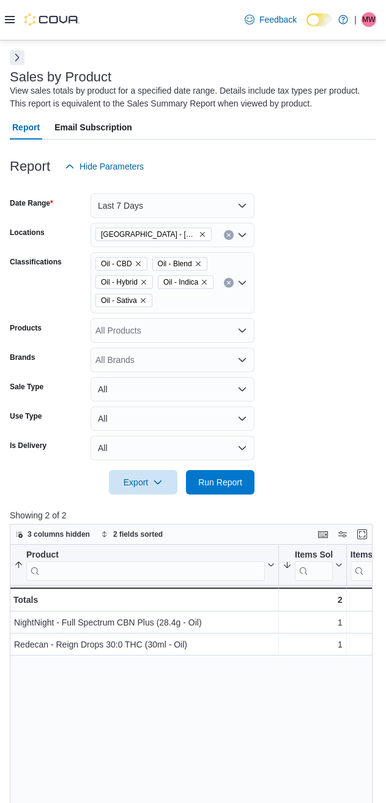
scroll to position [0, 0]
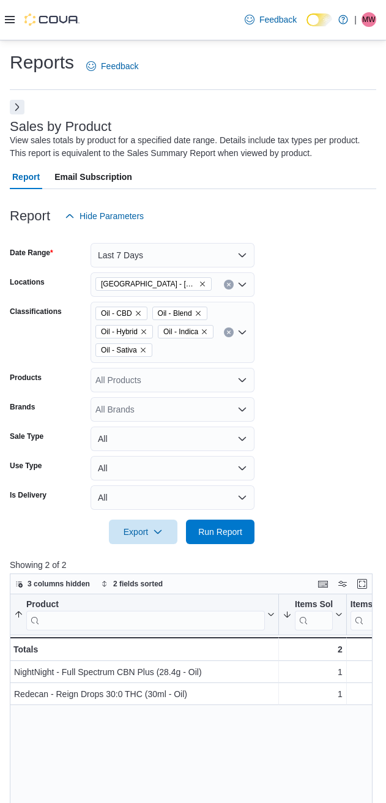
click at [228, 331] on icon "Clear input" at bounding box center [228, 331] width 3 height 3
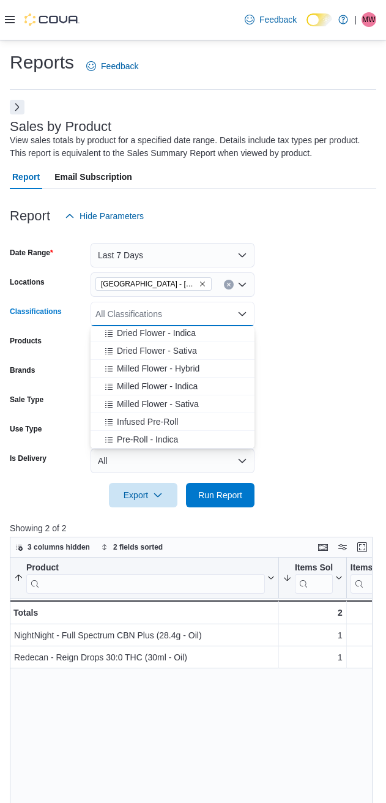
scroll to position [102, 0]
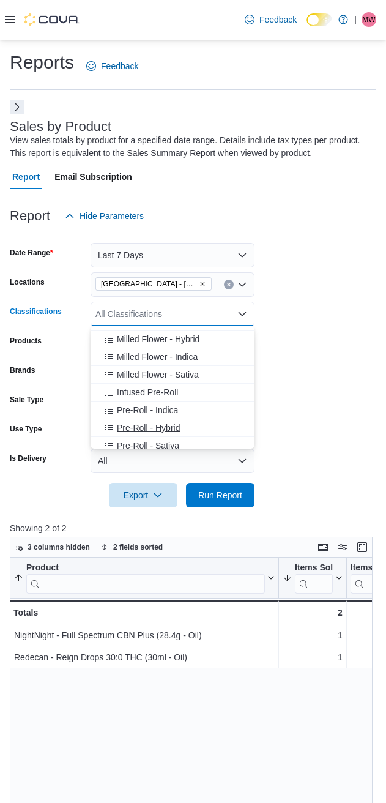
click at [138, 433] on span "Pre-Roll - Hybrid" at bounding box center [148, 428] width 63 height 12
click at [138, 433] on span "Pre-Roll - Sativa" at bounding box center [148, 428] width 62 height 12
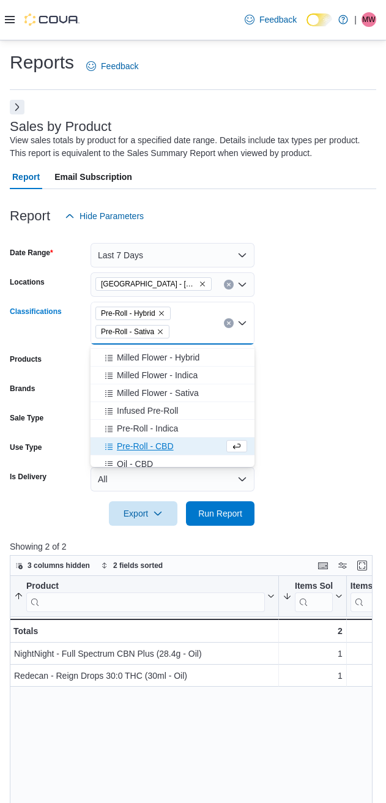
click at [137, 441] on span "Pre-Roll - CBD" at bounding box center [145, 446] width 57 height 12
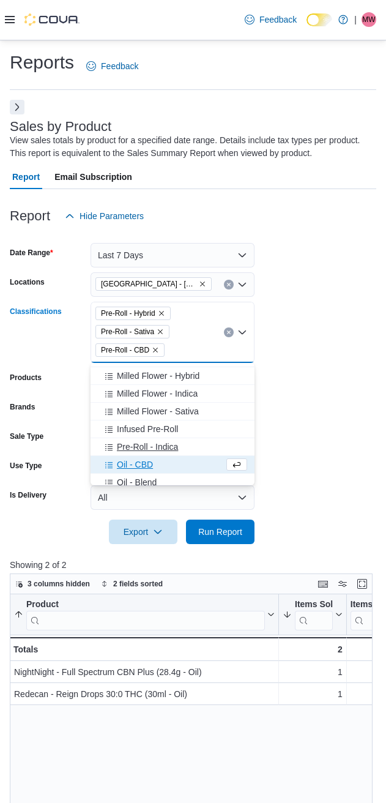
click at [136, 443] on span "Pre-Roll - Indica" at bounding box center [147, 447] width 61 height 12
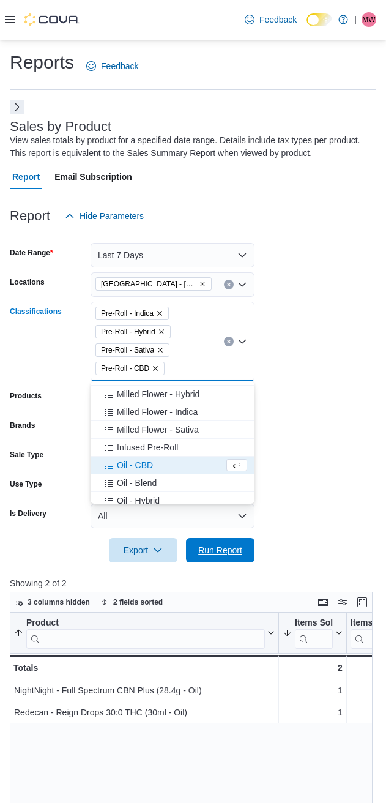
click at [210, 543] on span "Run Report" at bounding box center [220, 550] width 54 height 24
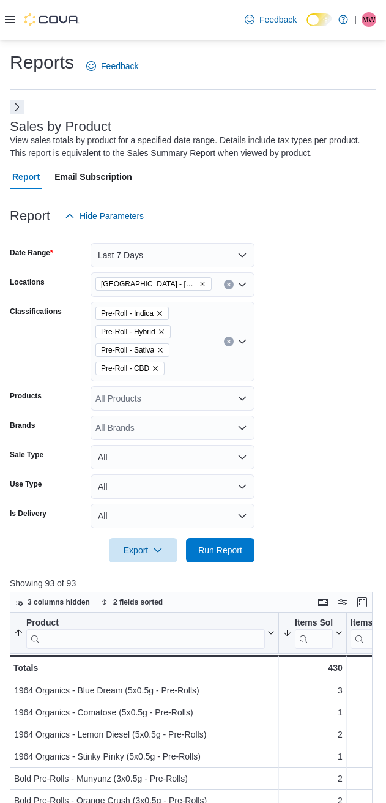
click at [313, 303] on form "Date Range Last 7 Days Locations Cannabis Station - Edmonton Classifications Pr…" at bounding box center [193, 395] width 367 height 334
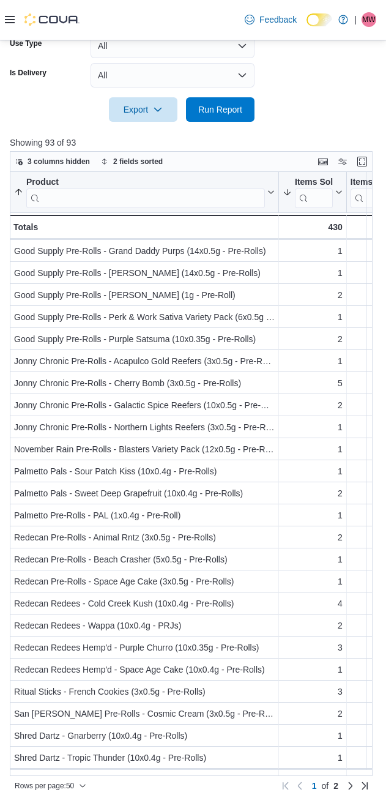
scroll to position [570, 0]
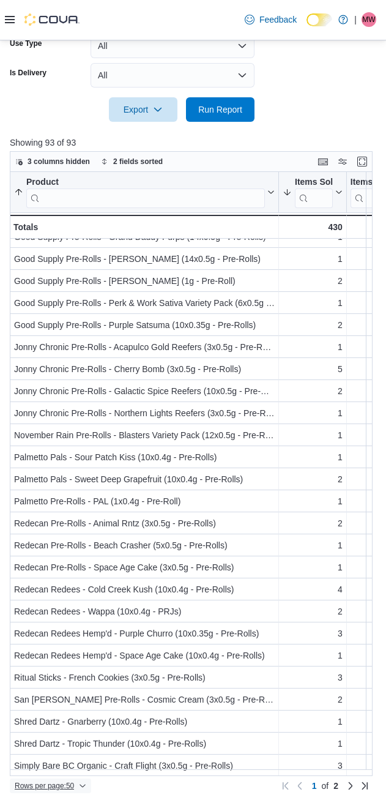
click at [42, 784] on span "Rows per page : 50" at bounding box center [44, 786] width 59 height 10
click at [61, 760] on span "100 rows" at bounding box center [66, 761] width 39 height 10
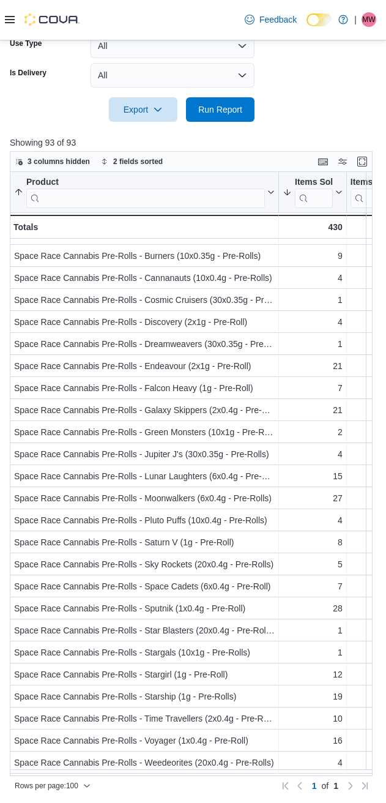
scroll to position [1517, 0]
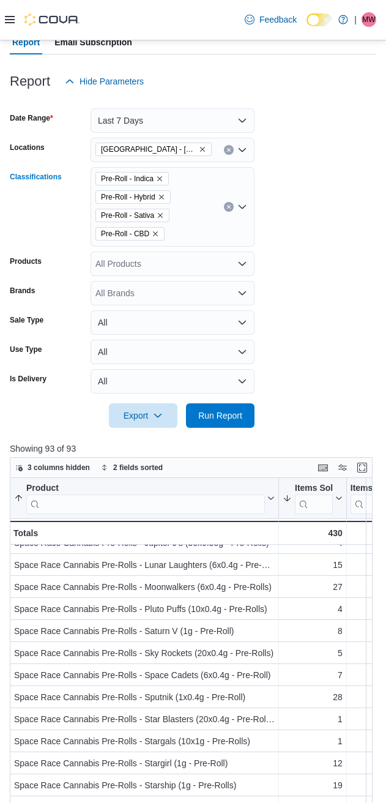
click at [226, 210] on button "Clear input" at bounding box center [229, 207] width 10 height 10
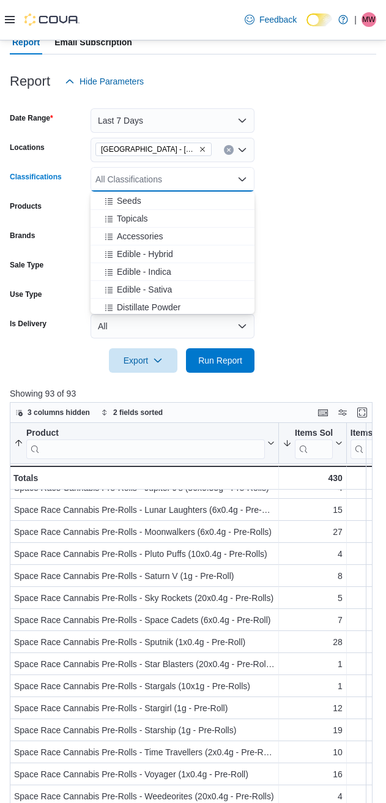
scroll to position [401, 0]
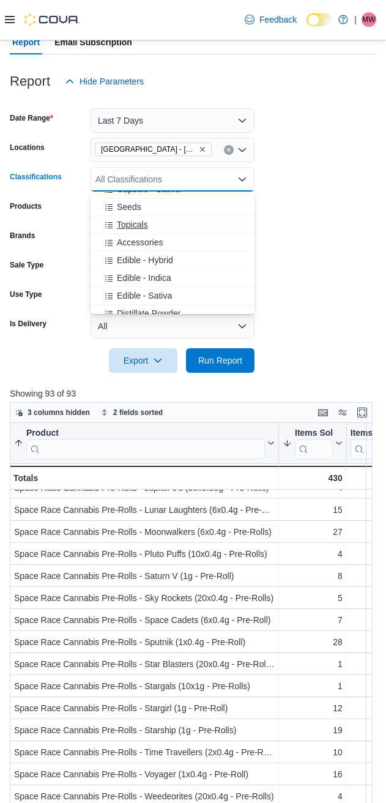
click at [134, 218] on span "Topicals" at bounding box center [132, 224] width 31 height 12
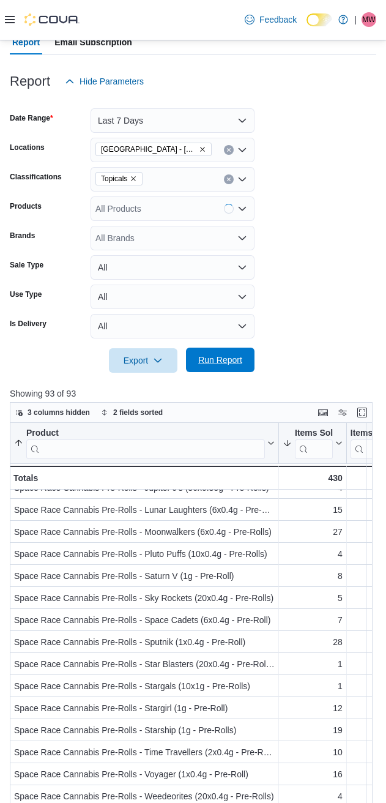
click at [223, 363] on span "Run Report" at bounding box center [220, 360] width 44 height 12
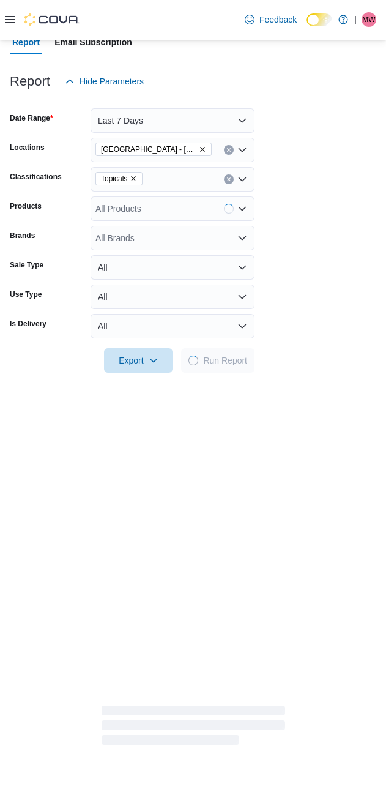
click at [316, 294] on form "Date Range Last 7 Days Locations Cannabis Station - Edmonton Classifications To…" at bounding box center [193, 233] width 367 height 279
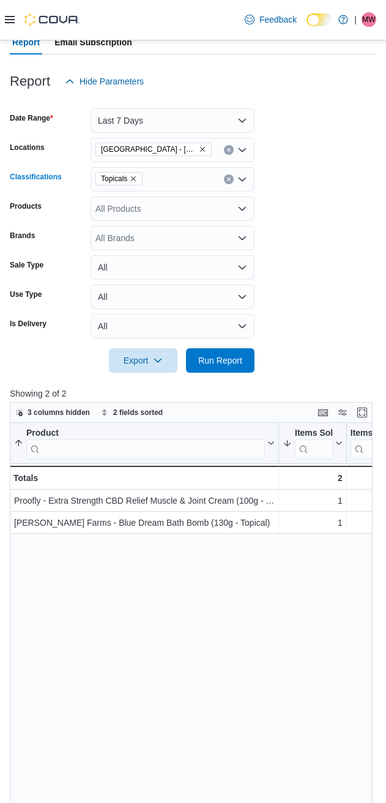
click at [136, 181] on icon "Remove Topicals from selection in this group" at bounding box center [133, 178] width 7 height 7
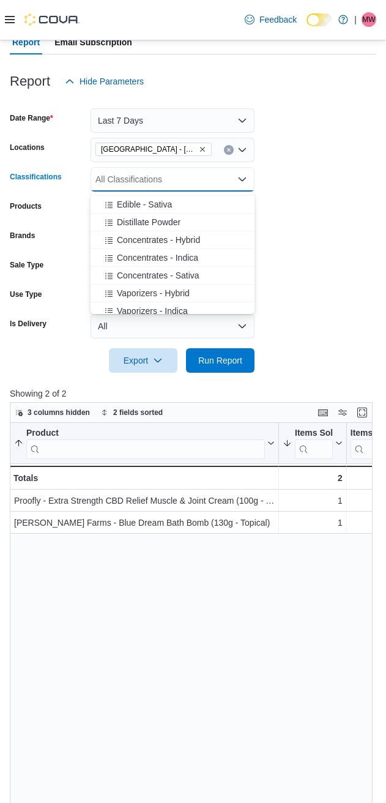
scroll to position [510, 0]
click at [139, 299] on span "Vaporizers - Indica" at bounding box center [152, 294] width 71 height 12
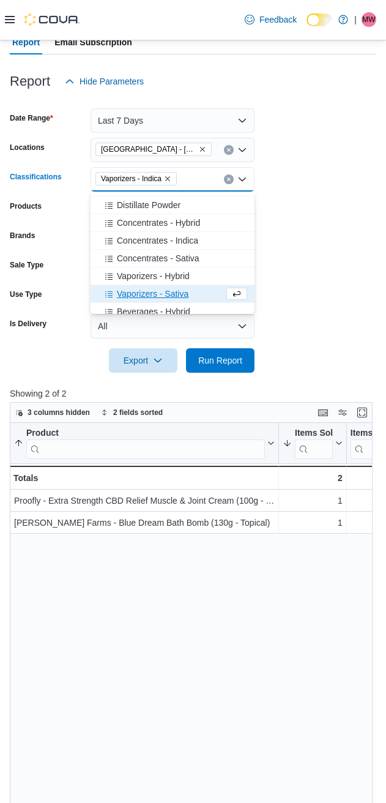
click at [139, 299] on span "Vaporizers - Sativa" at bounding box center [153, 294] width 72 height 12
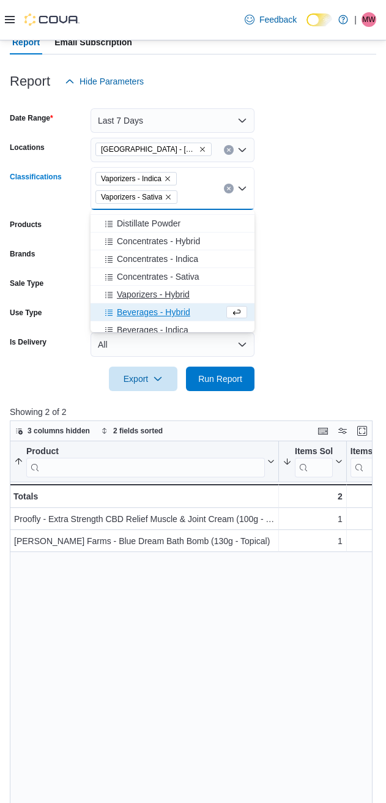
click at [139, 297] on span "Vaporizers - Hybrid" at bounding box center [153, 294] width 73 height 12
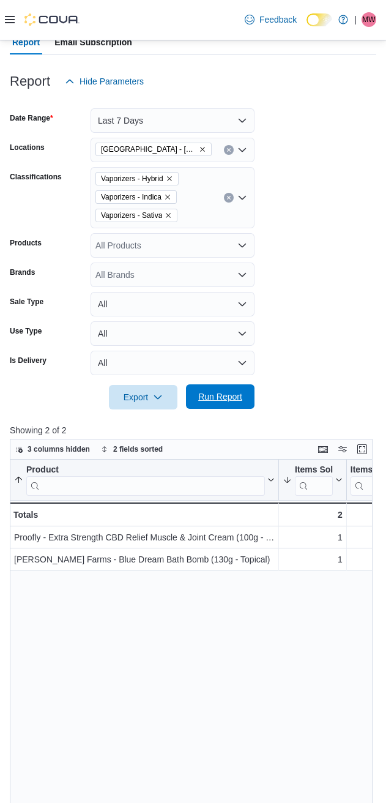
click at [198, 392] on span "Run Report" at bounding box center [220, 396] width 54 height 24
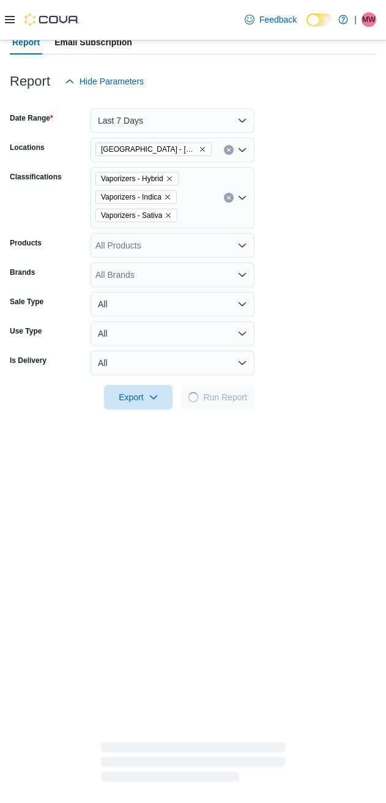
click at [319, 300] on form "Date Range Last 7 Days Locations Cannabis Station - Edmonton Classifications Va…" at bounding box center [193, 252] width 367 height 316
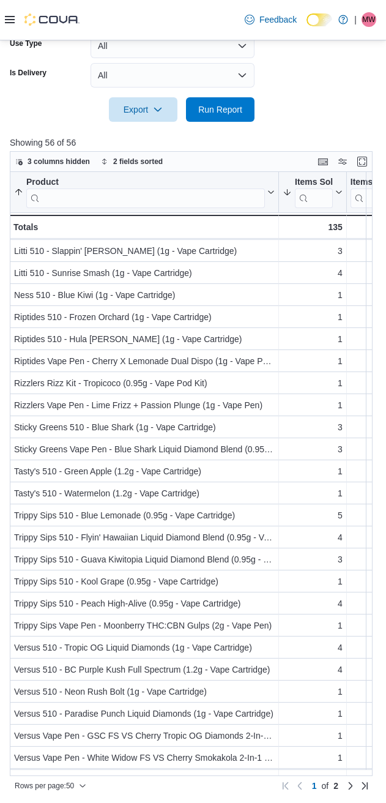
scroll to position [570, 0]
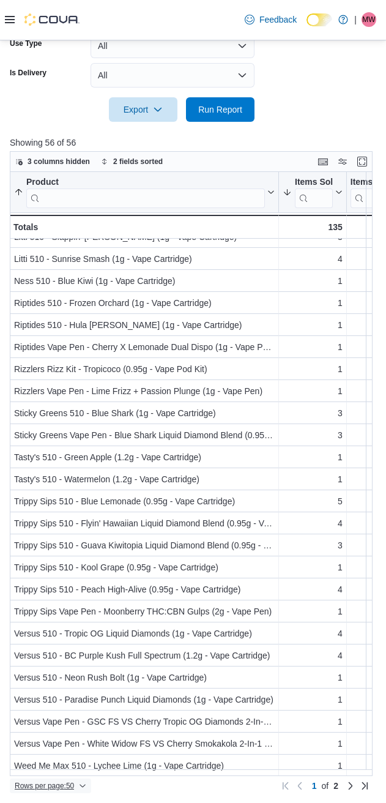
click at [44, 785] on span "Rows per page : 50" at bounding box center [44, 786] width 59 height 10
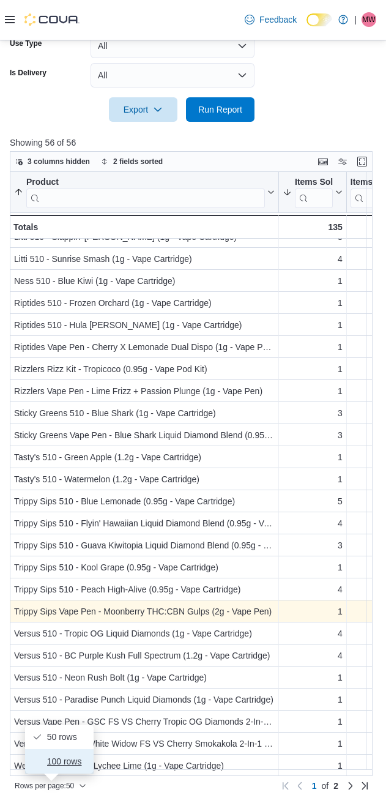
click at [58, 765] on span "100 rows" at bounding box center [66, 761] width 39 height 10
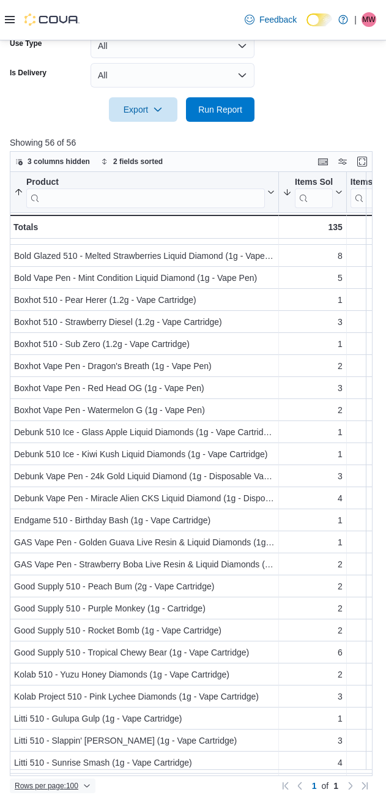
scroll to position [0, 0]
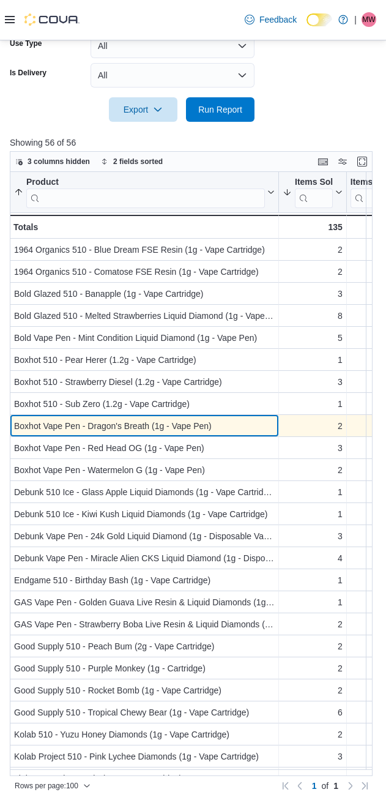
click at [191, 431] on div "Boxhot Vape Pen - Dragon's Breath (1g - Vape Pen)" at bounding box center [144, 426] width 261 height 15
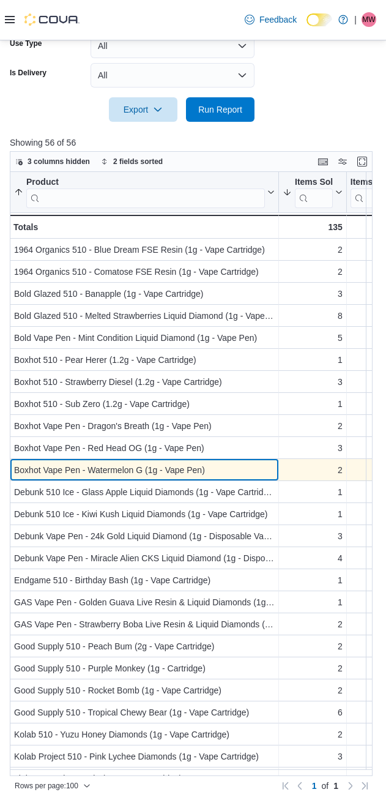
click at [177, 466] on div "Boxhot Vape Pen - Watermelon G (1g - Vape Pen)" at bounding box center [144, 470] width 261 height 15
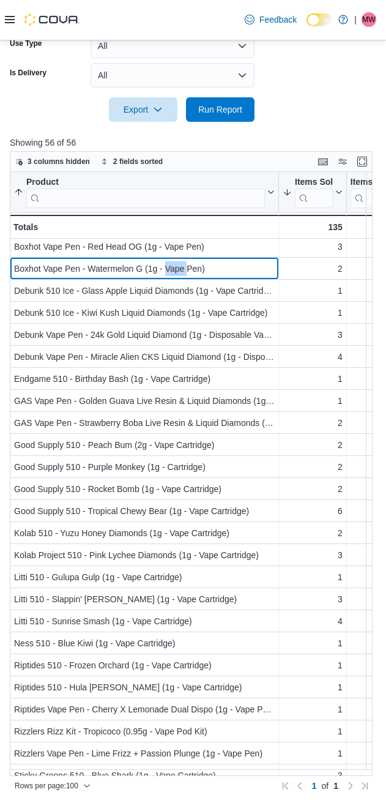
scroll to position [204, 0]
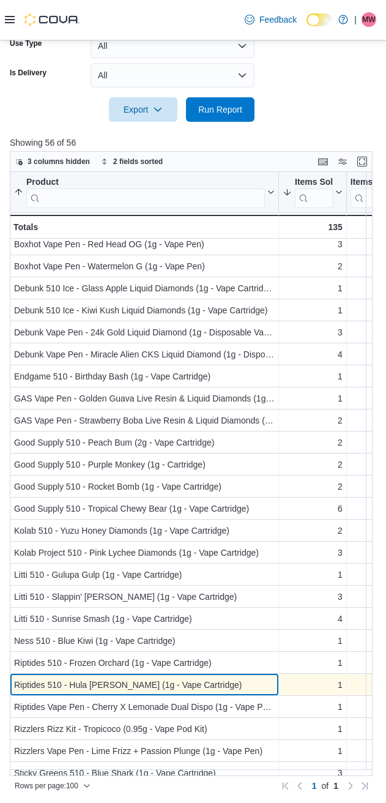
click at [97, 685] on div "Riptides 510 - Hula Hoots (1g - Vape Cartridge)" at bounding box center [144, 684] width 261 height 15
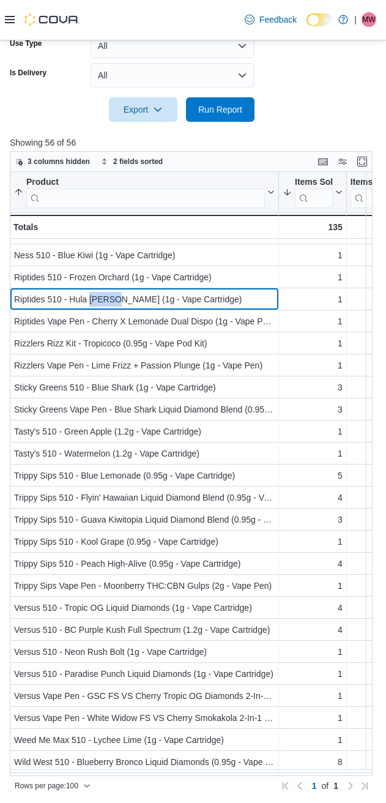
scroll to position [612, 0]
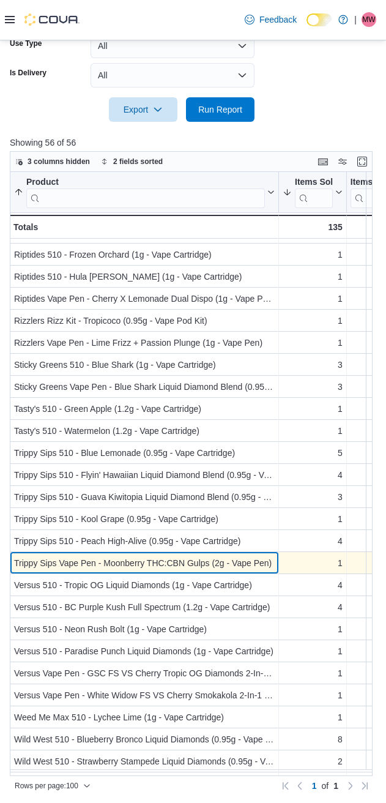
click at [135, 562] on div "Trippy Sips Vape Pen - Moonberry THC:CBN Gulps (2g - Vape Pen)" at bounding box center [144, 563] width 261 height 15
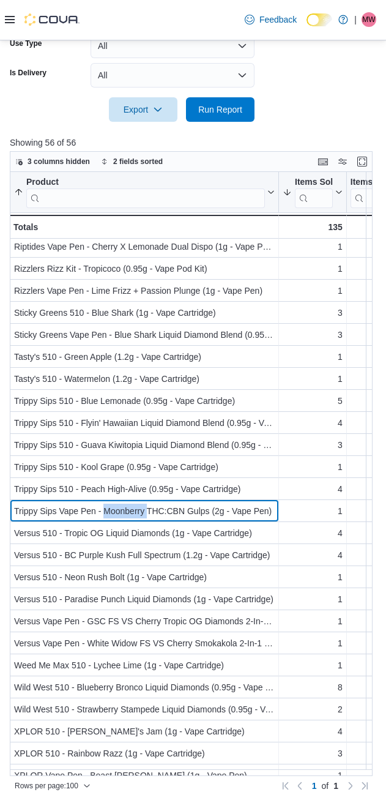
scroll to position [702, 0]
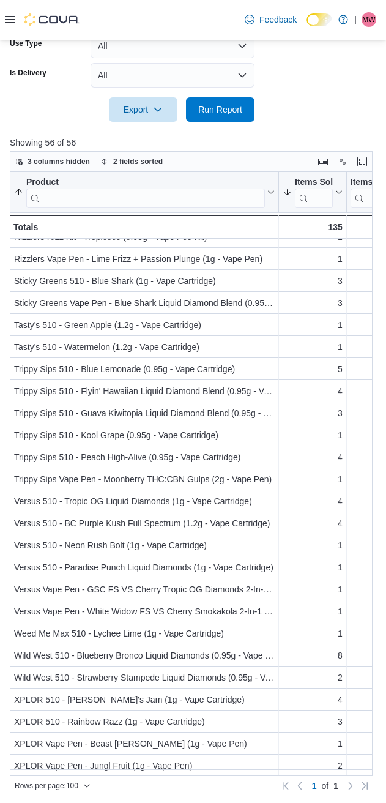
drag, startPoint x: 294, startPoint y: 81, endPoint x: 316, endPoint y: 91, distance: 23.8
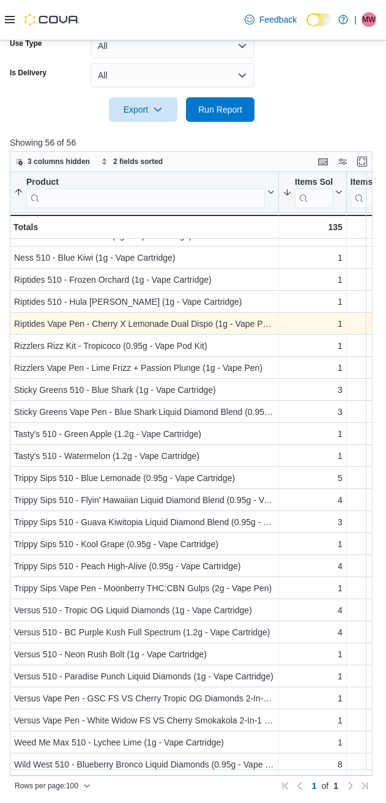
scroll to position [612, 0]
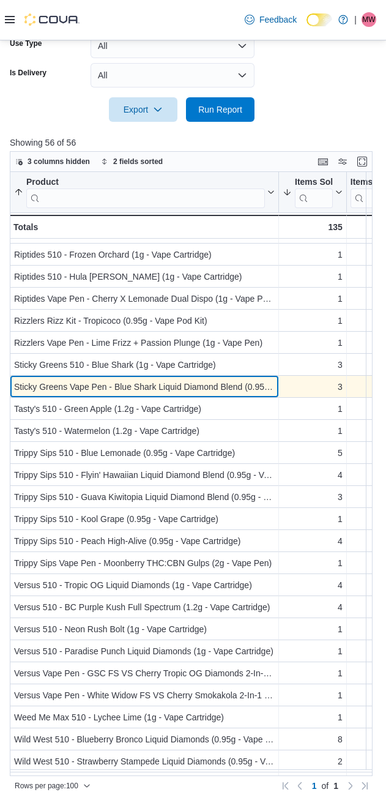
click at [148, 393] on div "Sticky Greens Vape Pen - Blue Shark Liquid Diamond Blend (0.95g - Vape Pen)" at bounding box center [144, 386] width 261 height 15
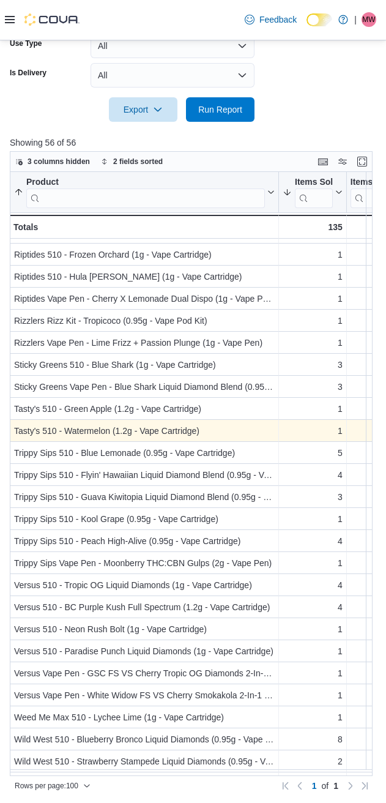
scroll to position [702, 0]
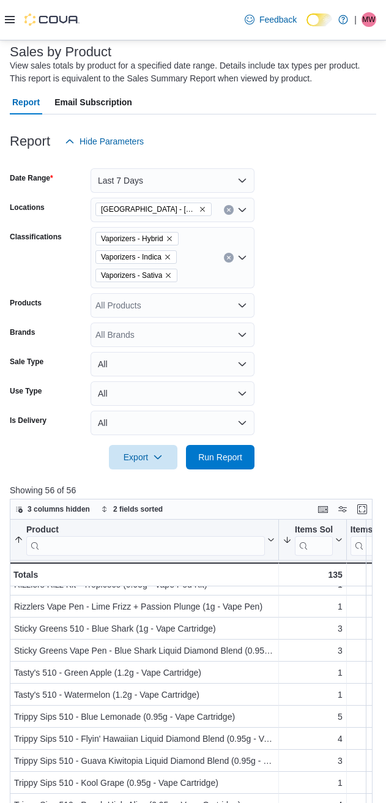
scroll to position [14, 0]
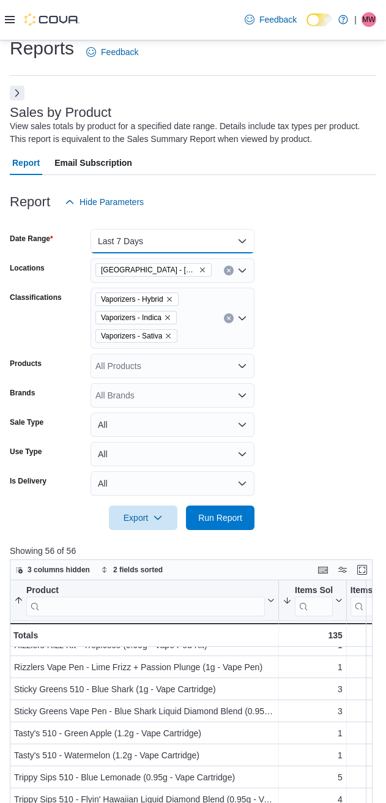
click at [173, 242] on button "Last 7 Days" at bounding box center [173, 241] width 164 height 24
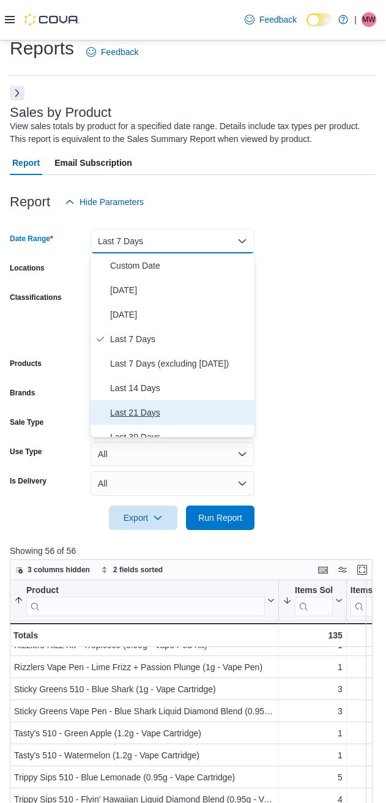
click at [125, 414] on span "Last 21 Days" at bounding box center [180, 412] width 140 height 15
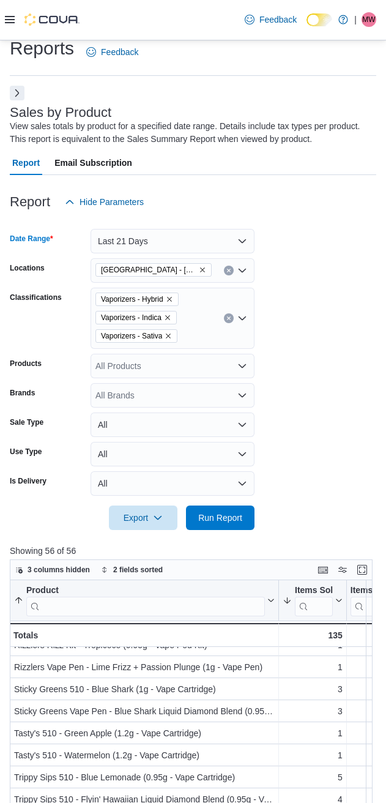
click at [228, 316] on icon "Clear input" at bounding box center [228, 318] width 5 height 5
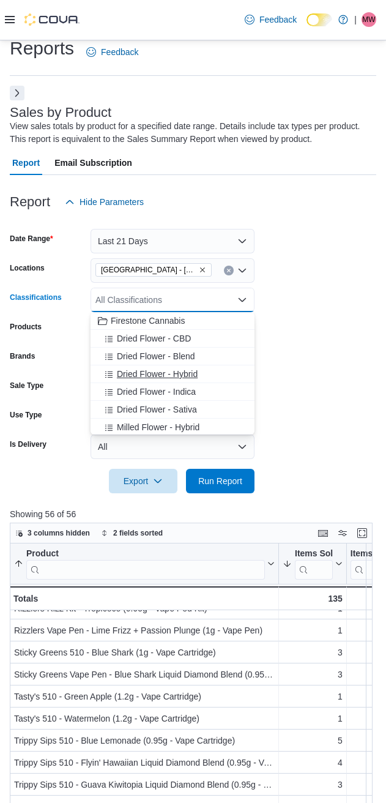
click at [130, 370] on span "Dried Flower - Hybrid" at bounding box center [157, 374] width 81 height 12
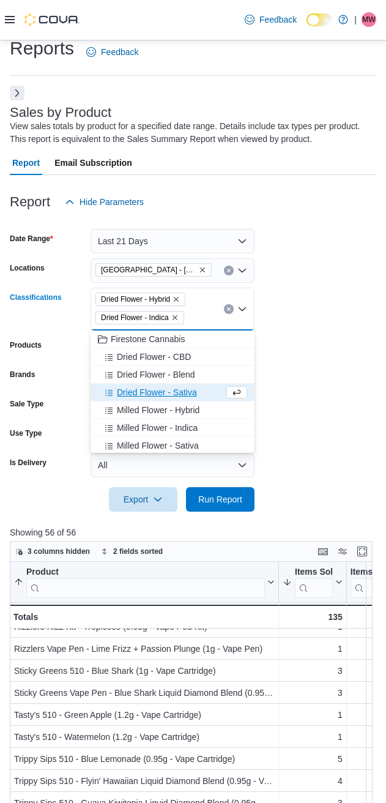
click at [130, 370] on span "Dried Flower - Blend" at bounding box center [156, 374] width 78 height 12
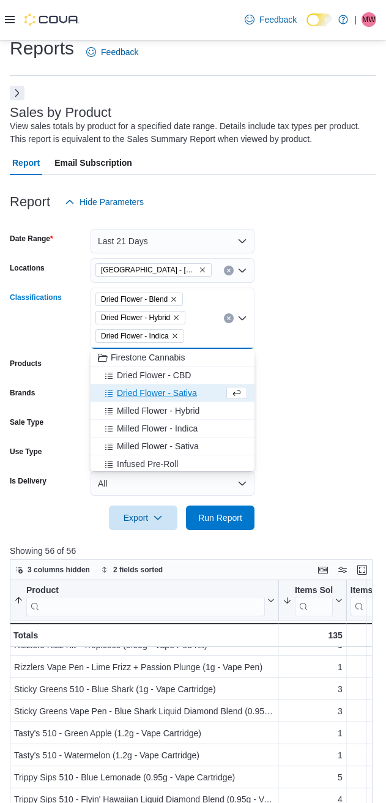
click at [127, 393] on span "Dried Flower - Sativa" at bounding box center [157, 393] width 80 height 12
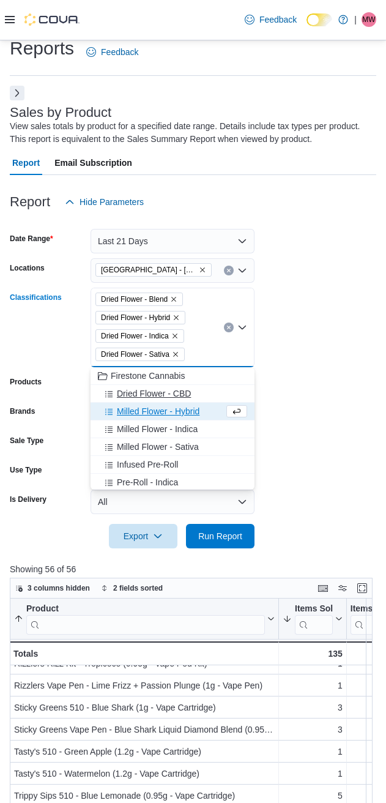
click at [127, 393] on span "Dried Flower - CBD" at bounding box center [154, 393] width 74 height 12
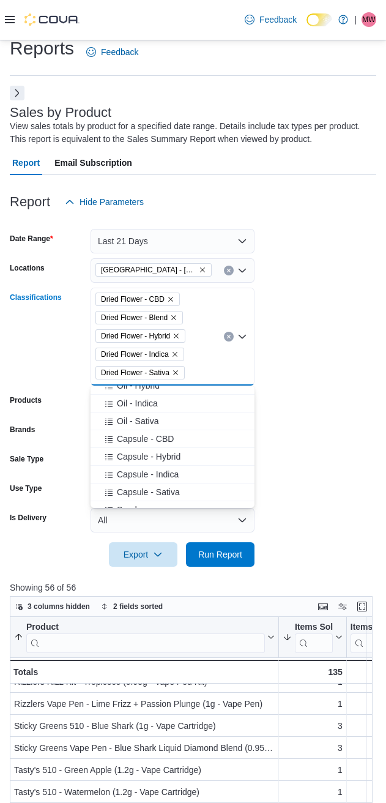
scroll to position [102, 0]
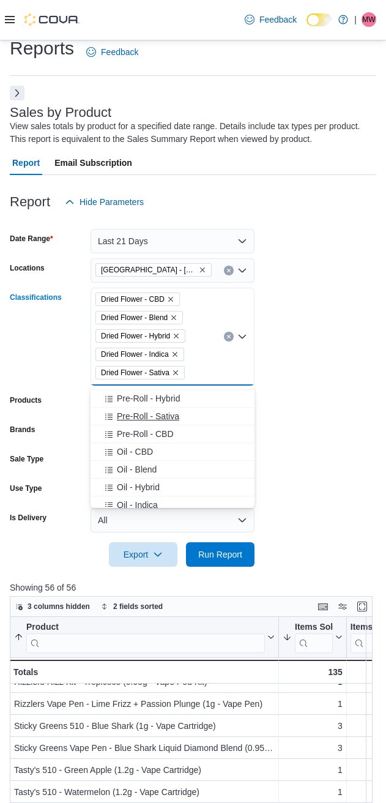
click at [132, 411] on span "Pre-Roll - Sativa" at bounding box center [148, 416] width 62 height 12
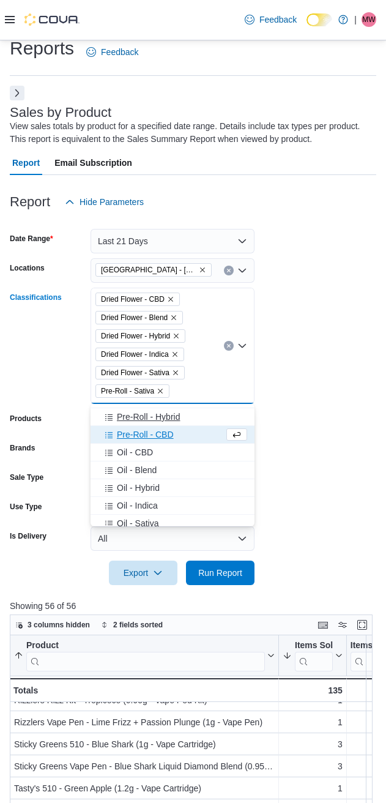
click at [135, 428] on button "Pre-Roll - CBD" at bounding box center [173, 435] width 164 height 18
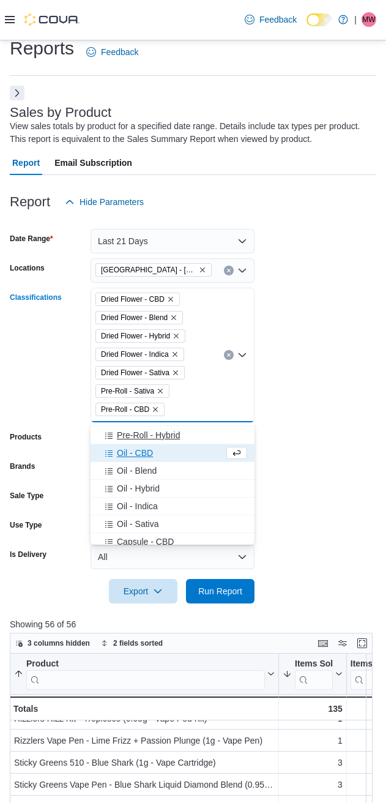
click at [138, 434] on span "Pre-Roll - Hybrid" at bounding box center [148, 435] width 63 height 12
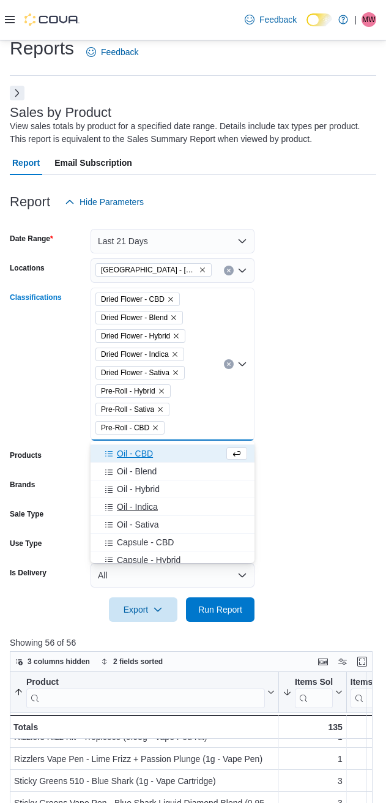
scroll to position [0, 0]
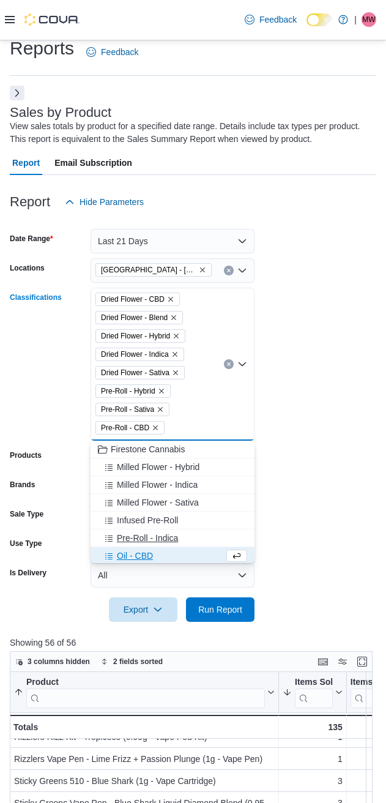
click at [133, 542] on span "Pre-Roll - Indica" at bounding box center [147, 538] width 61 height 12
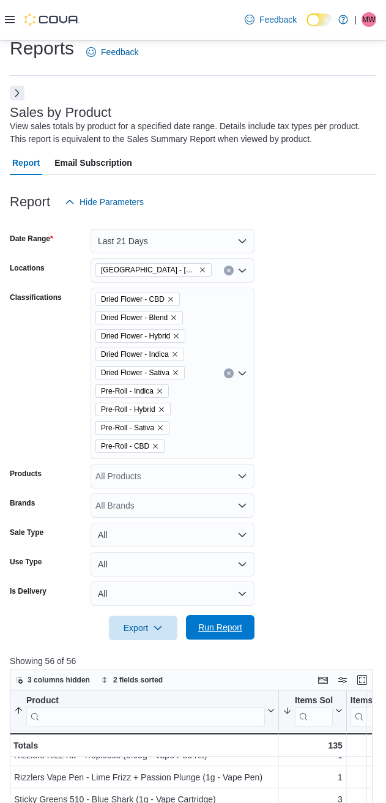
click at [203, 624] on span "Run Report" at bounding box center [220, 627] width 44 height 12
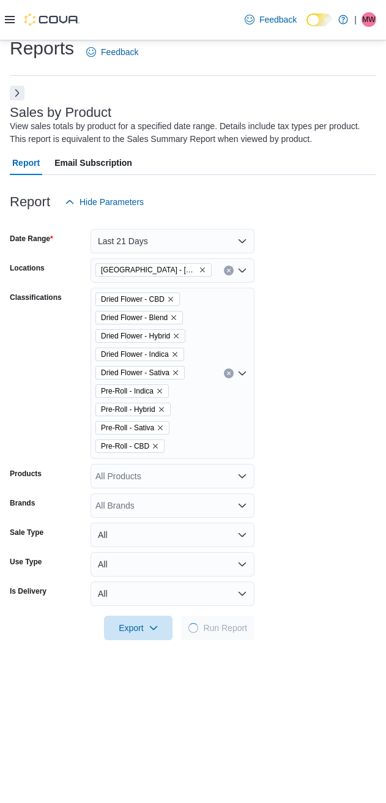
click at [318, 270] on form "Date Range Last 21 Days Locations Cannabis Station - Edmonton Classifications D…" at bounding box center [193, 427] width 367 height 426
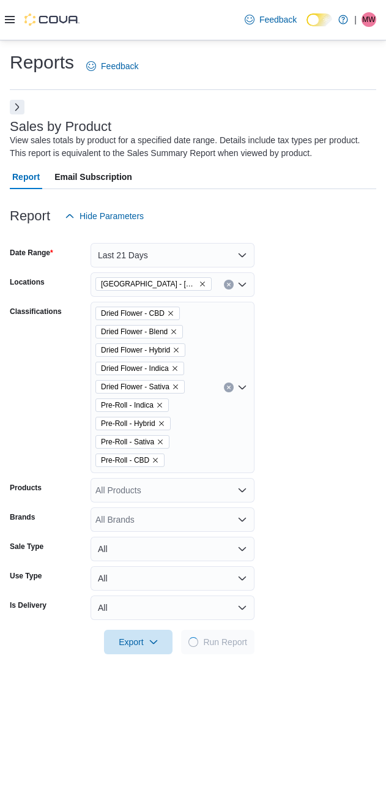
click at [329, 360] on form "Date Range Last 21 Days Locations Cannabis Station - Edmonton Classifications D…" at bounding box center [193, 441] width 367 height 426
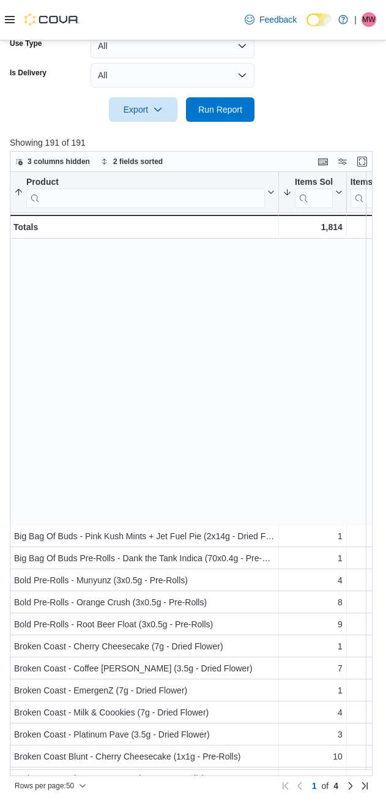
scroll to position [570, 0]
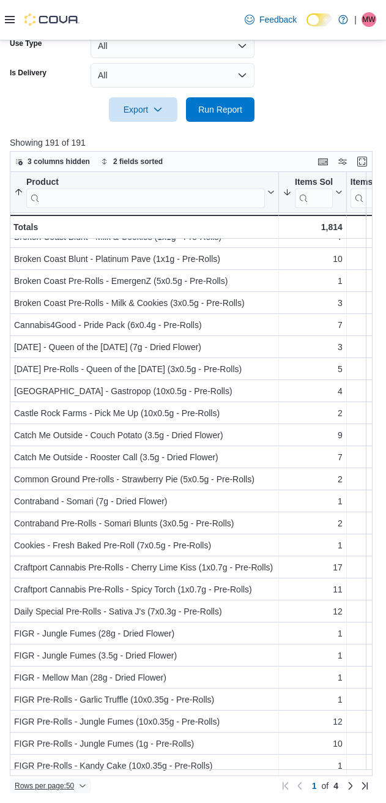
click at [57, 788] on span "Rows per page : 50" at bounding box center [44, 786] width 59 height 10
drag, startPoint x: 58, startPoint y: 762, endPoint x: 154, endPoint y: 661, distance: 138.9
click at [57, 762] on span "100 rows" at bounding box center [66, 761] width 39 height 10
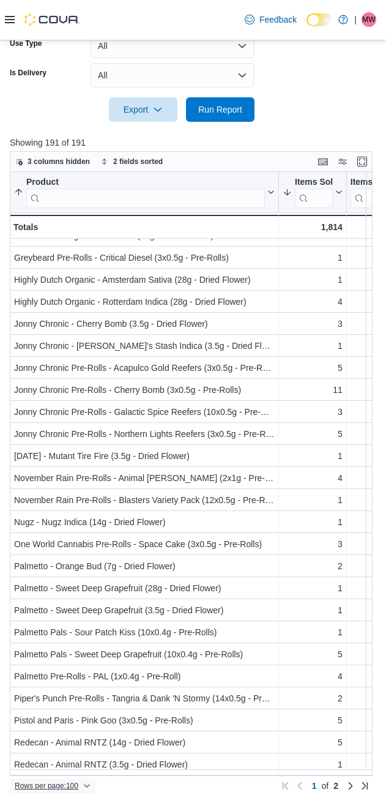
scroll to position [1671, 0]
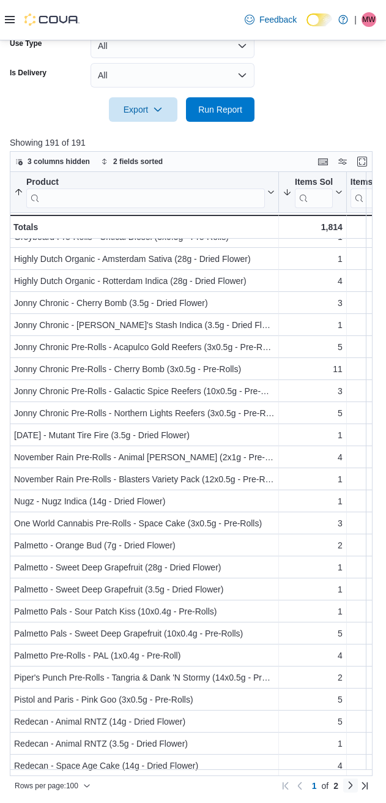
click at [358, 788] on link "Next page" at bounding box center [350, 785] width 15 height 15
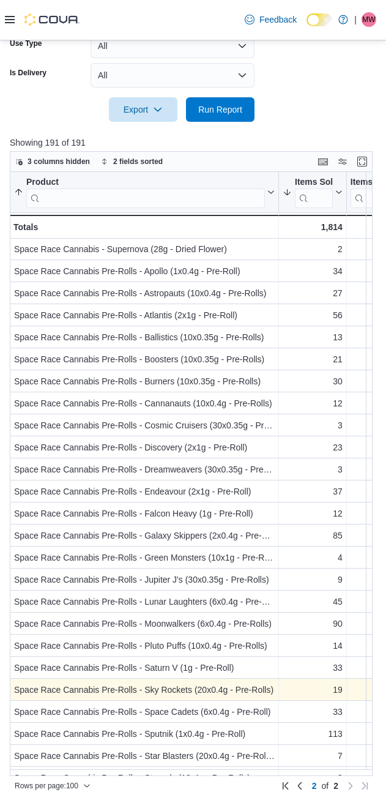
scroll to position [510, 0]
